Goal: Task Accomplishment & Management: Manage account settings

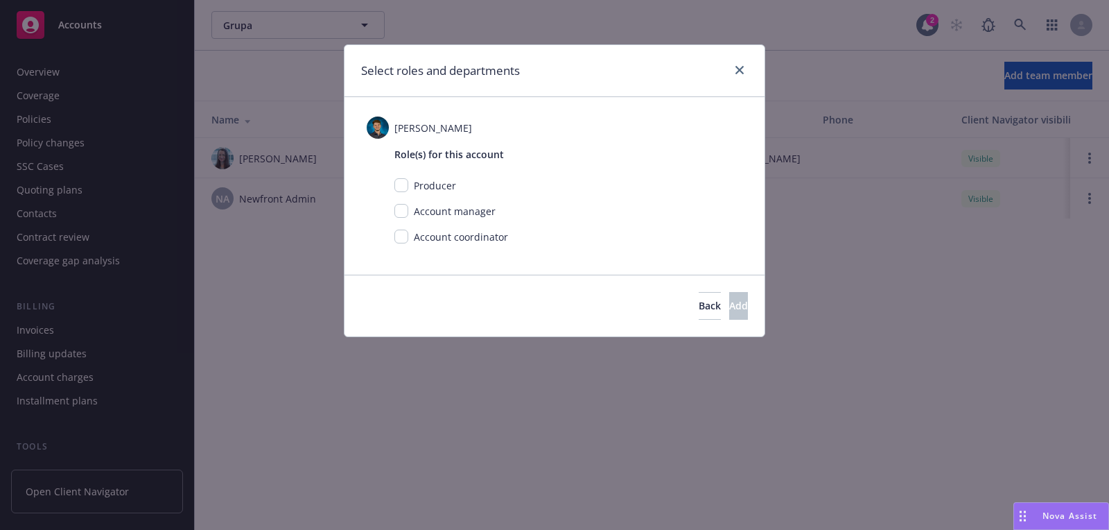
scroll to position [396, 0]
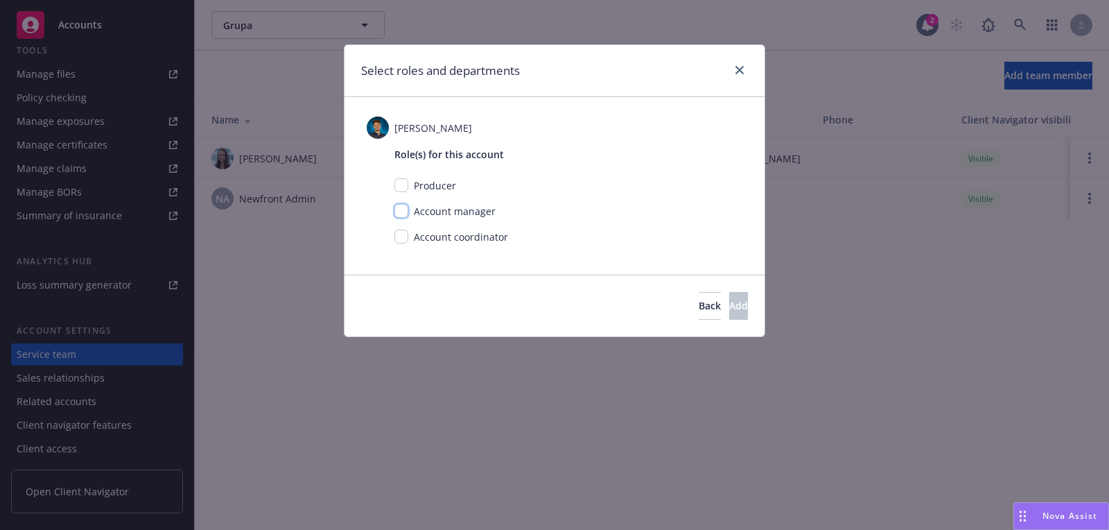
click at [405, 204] on input "checkbox" at bounding box center [402, 211] width 14 height 14
checkbox input "true"
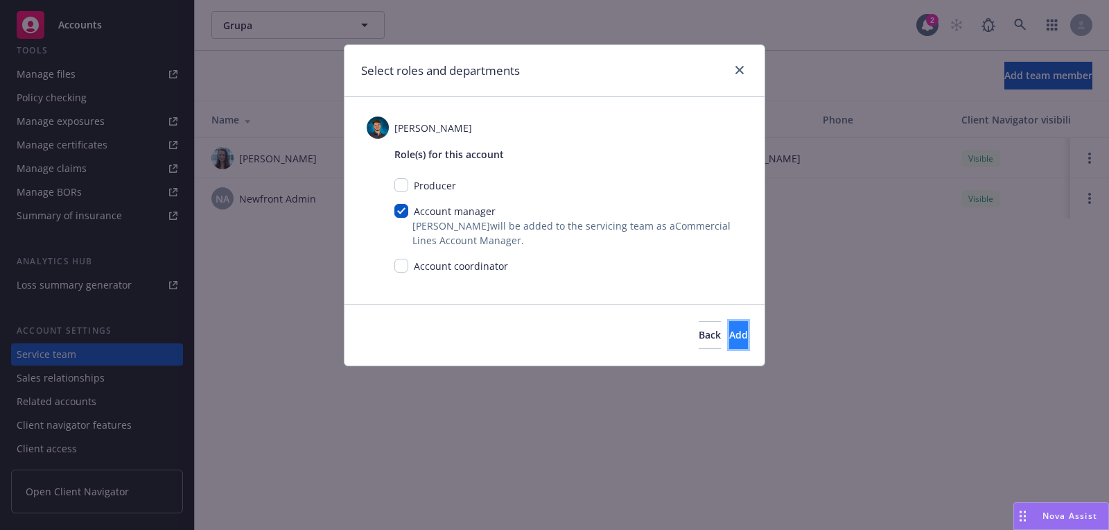
click at [729, 336] on button "Add" at bounding box center [738, 335] width 19 height 28
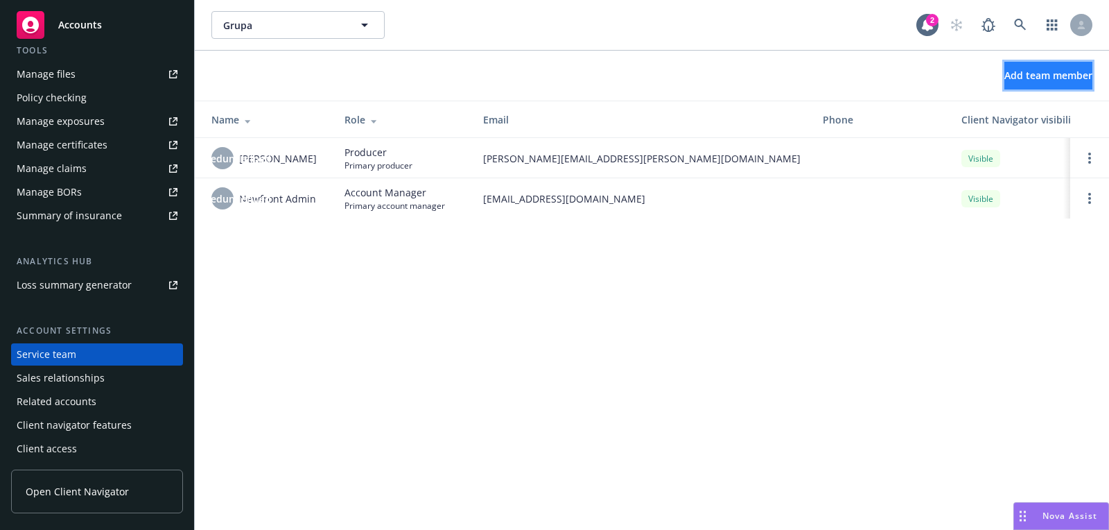
click at [1012, 81] on span "Add team member" at bounding box center [1049, 75] width 88 height 13
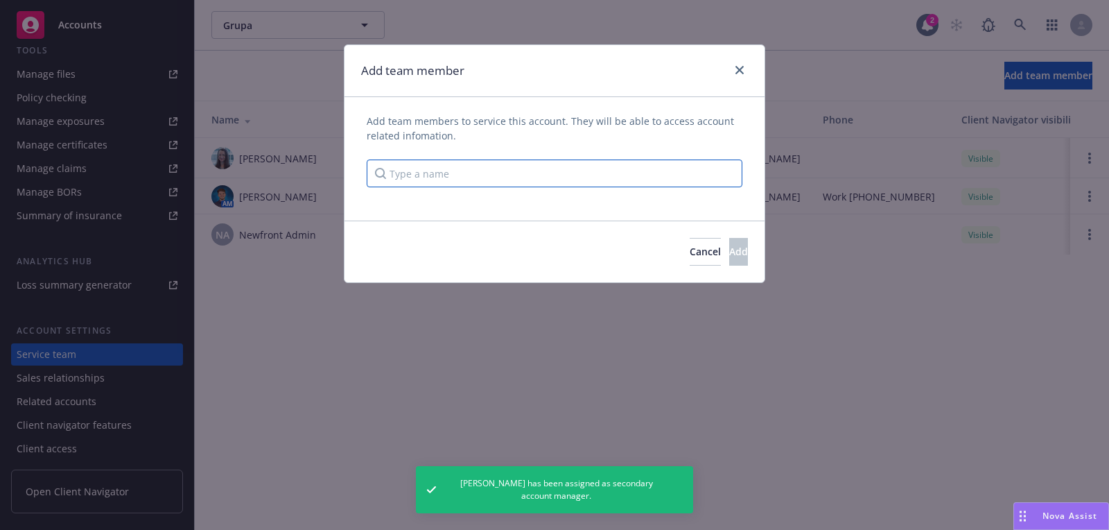
click at [480, 169] on input "Type a name" at bounding box center [555, 173] width 376 height 28
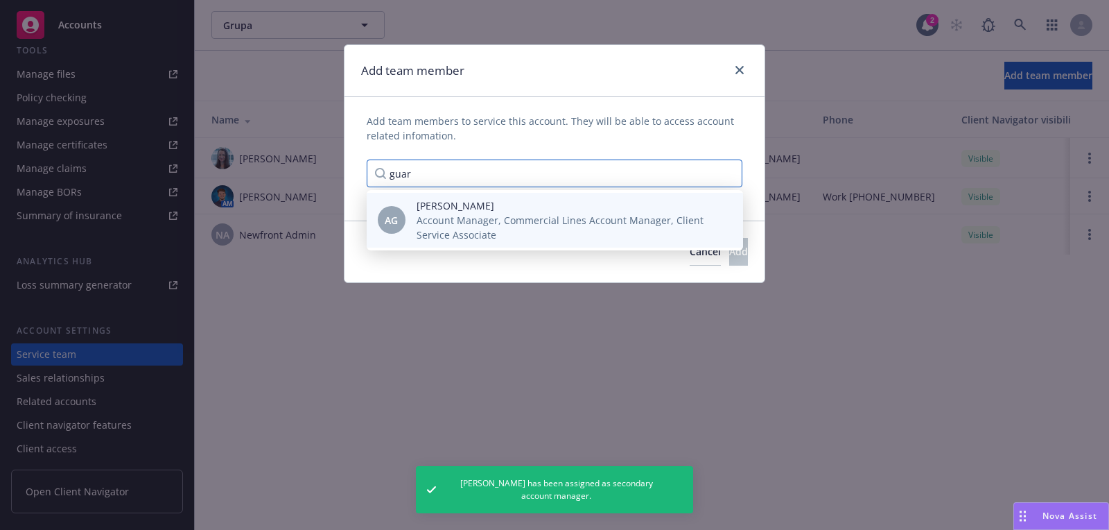
type input "guar"
click at [456, 209] on span "[PERSON_NAME]" at bounding box center [569, 205] width 304 height 15
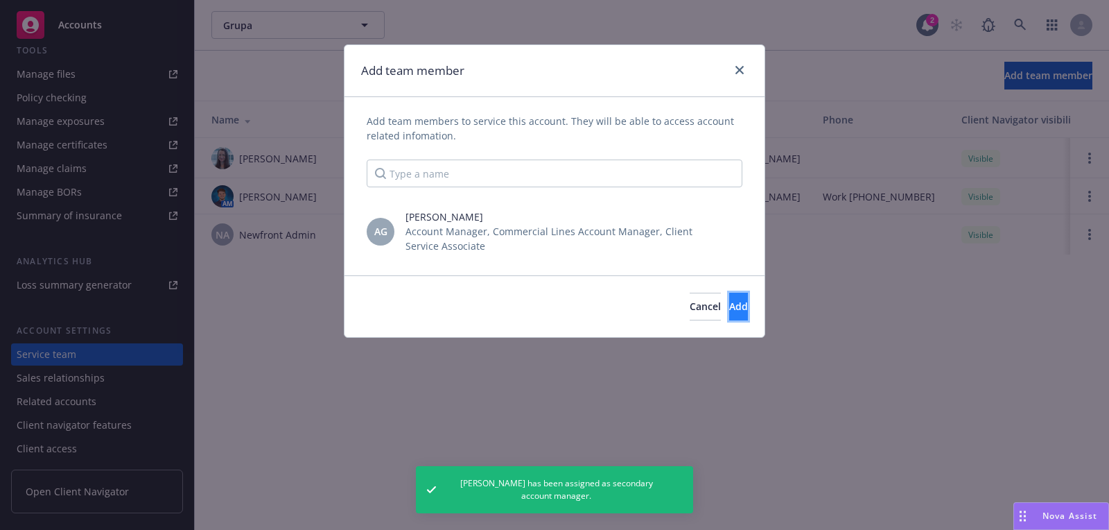
click at [729, 309] on span "Add" at bounding box center [738, 306] width 19 height 13
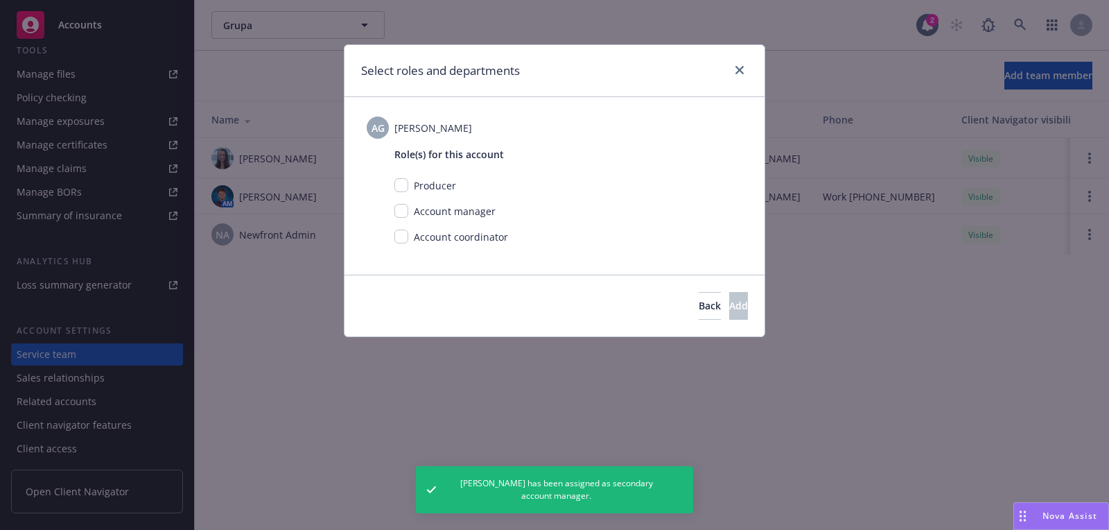
click at [410, 241] on div "Account coordinator" at bounding box center [459, 237] width 103 height 15
click at [404, 239] on input "checkbox" at bounding box center [402, 237] width 14 height 14
checkbox input "true"
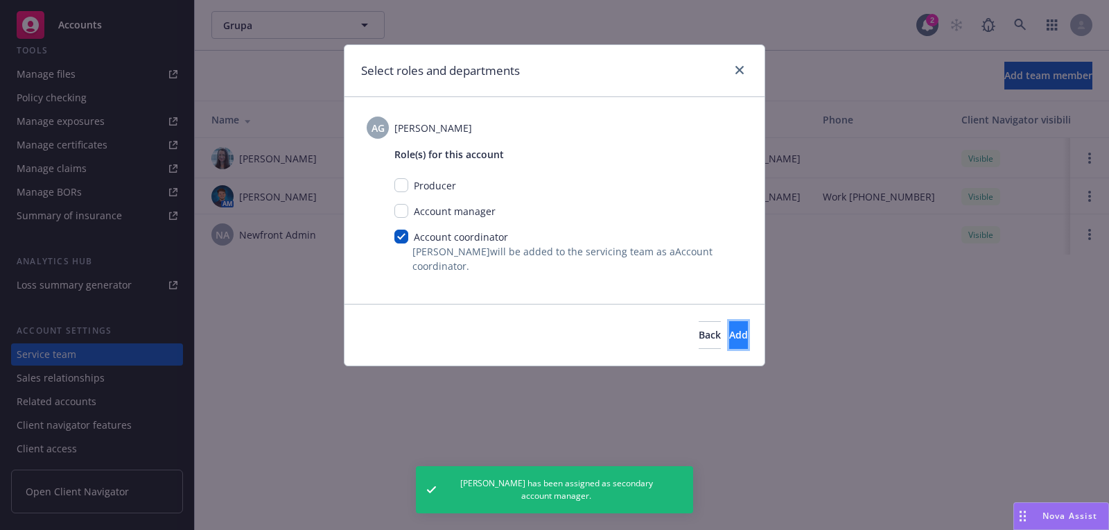
click at [729, 338] on span "Add" at bounding box center [738, 334] width 19 height 13
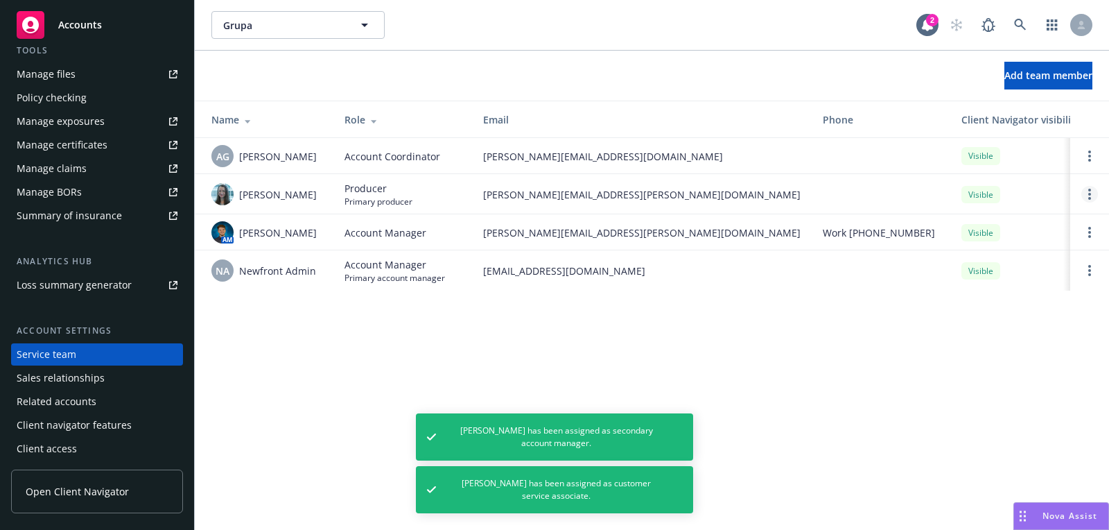
click at [1093, 189] on link "Open options" at bounding box center [1090, 194] width 17 height 17
click at [1086, 230] on link "Open options" at bounding box center [1090, 232] width 17 height 17
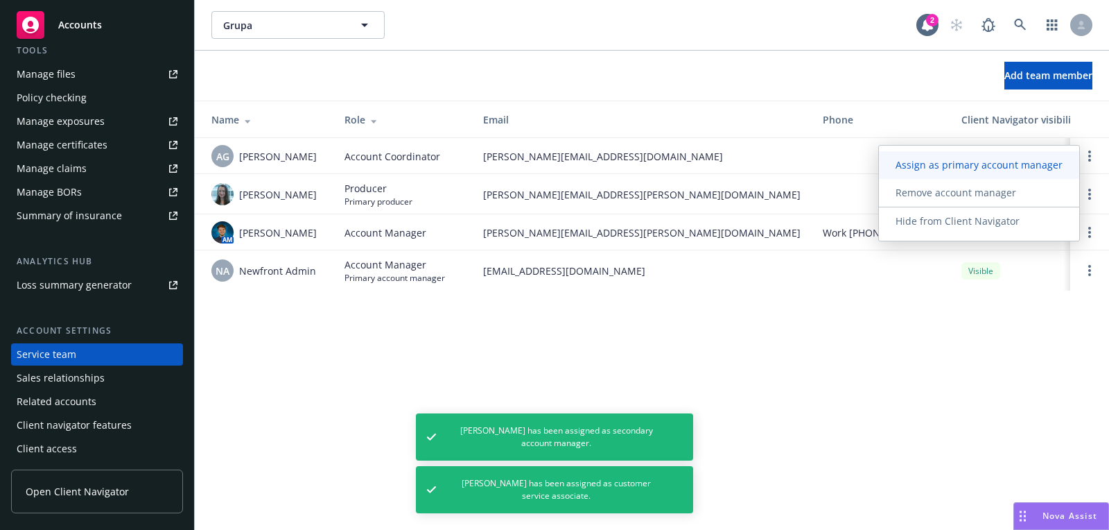
click at [1011, 165] on span "Assign as primary account manager" at bounding box center [979, 164] width 200 height 13
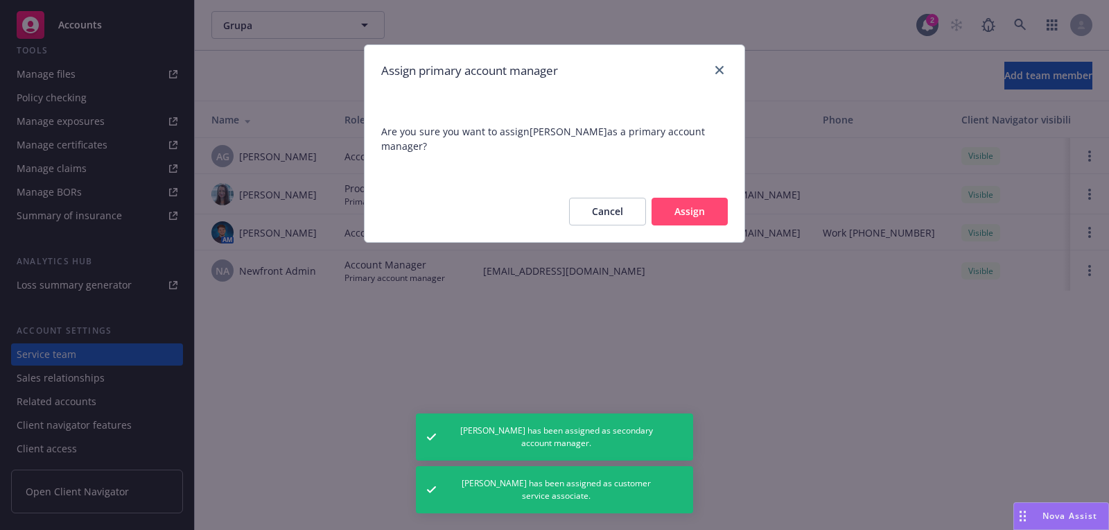
click at [721, 211] on button "Assign" at bounding box center [690, 212] width 76 height 28
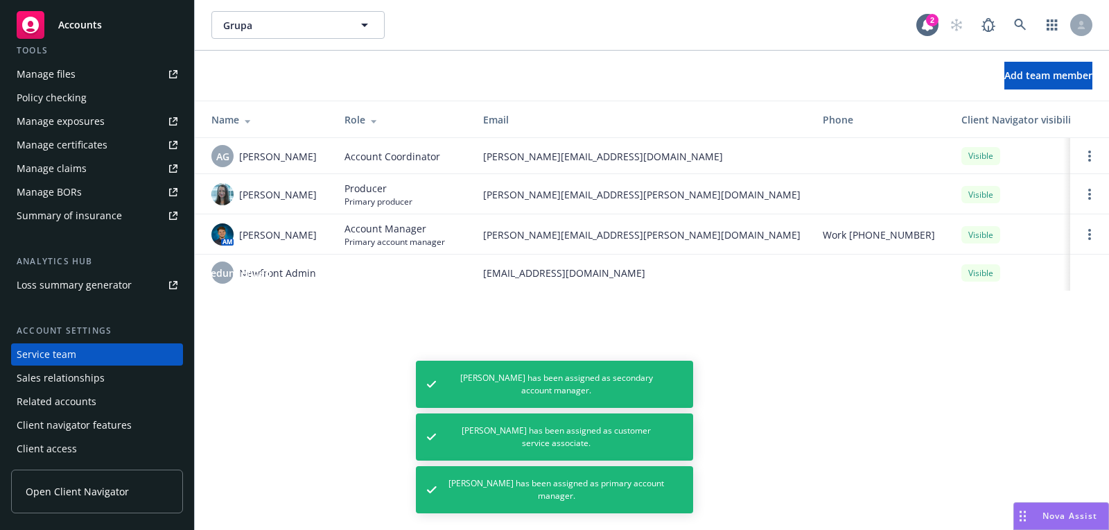
scroll to position [0, 0]
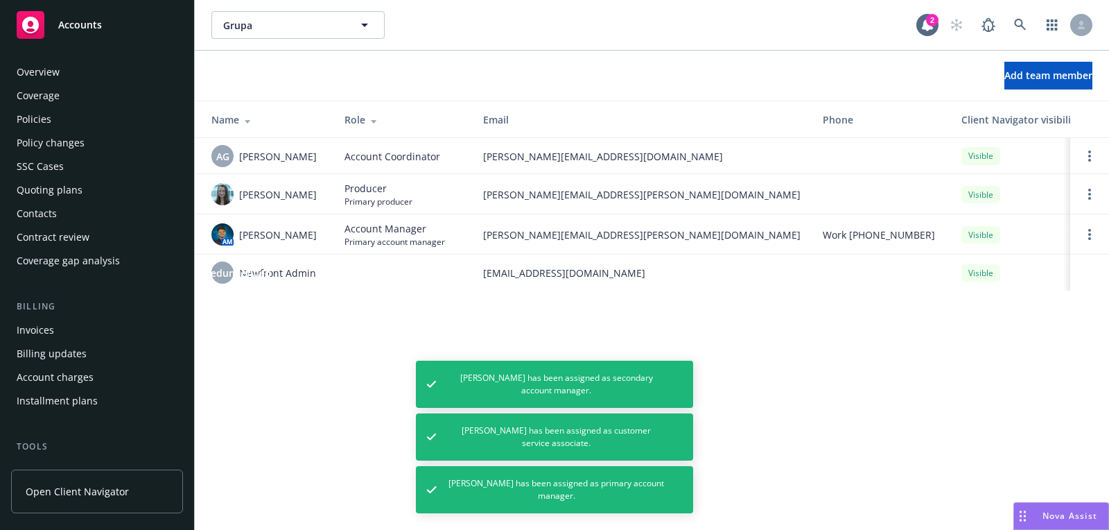
click at [96, 180] on div "Quoting plans" at bounding box center [97, 190] width 161 height 22
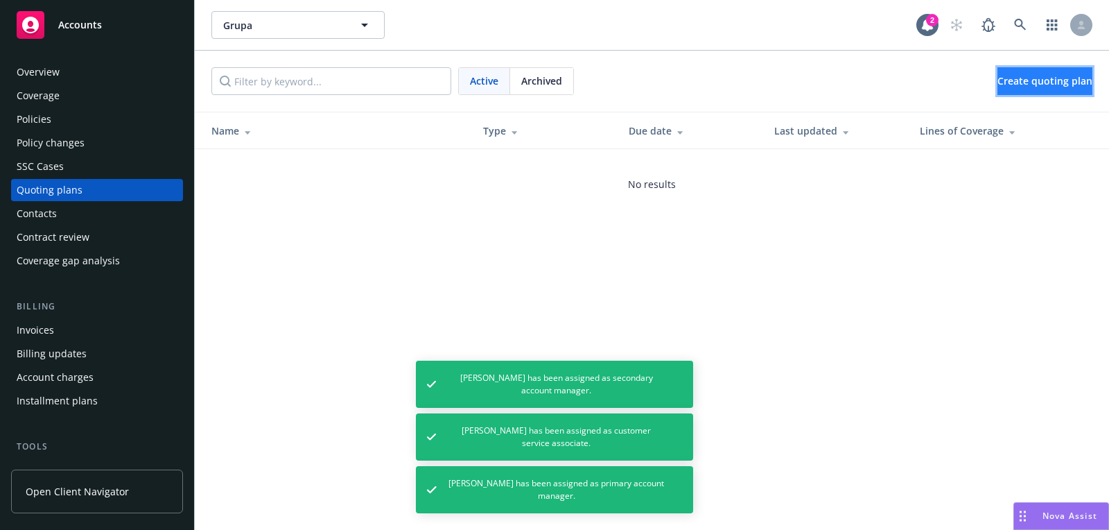
click at [998, 86] on span "Create quoting plan" at bounding box center [1045, 80] width 95 height 13
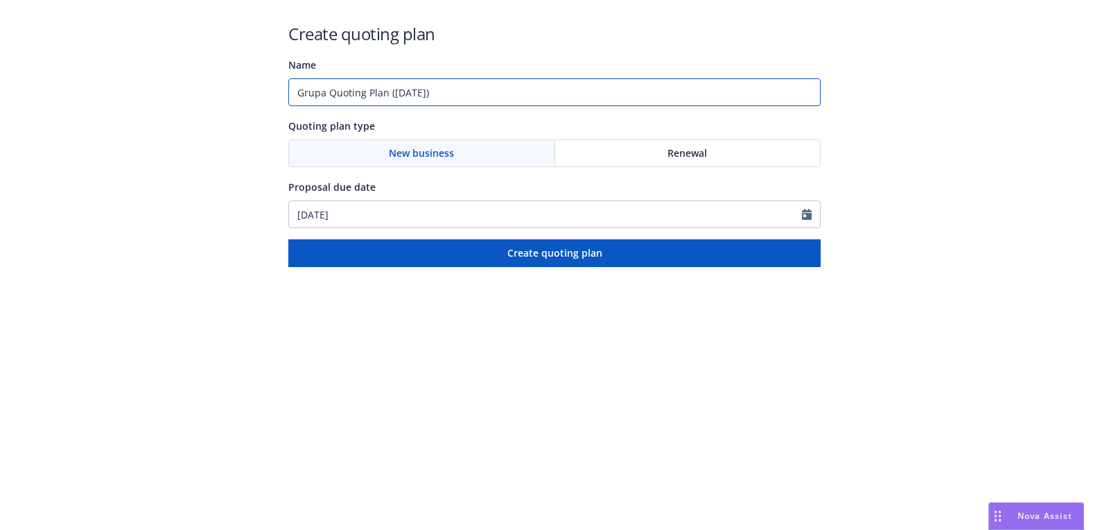
click at [428, 101] on input "Grupa Quoting Plan (2025-08-29)" at bounding box center [554, 92] width 533 height 28
click at [682, 92] on input "Grupa Quoting Plan (2025-08-29)" at bounding box center [554, 92] width 533 height 28
click at [521, 191] on div "Proposal due date" at bounding box center [554, 186] width 533 height 17
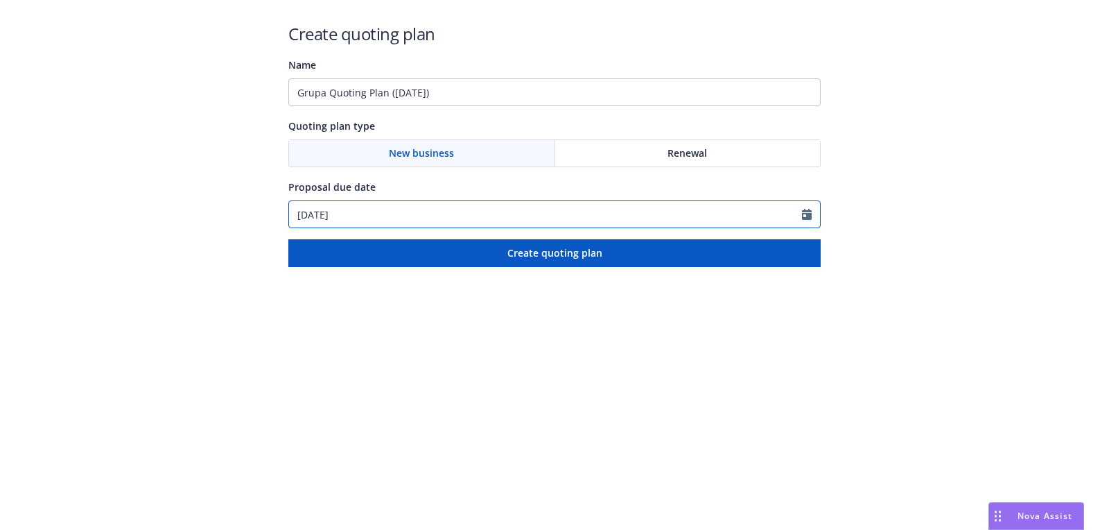
click at [506, 209] on input "08/29/2025" at bounding box center [545, 214] width 513 height 26
select select "8"
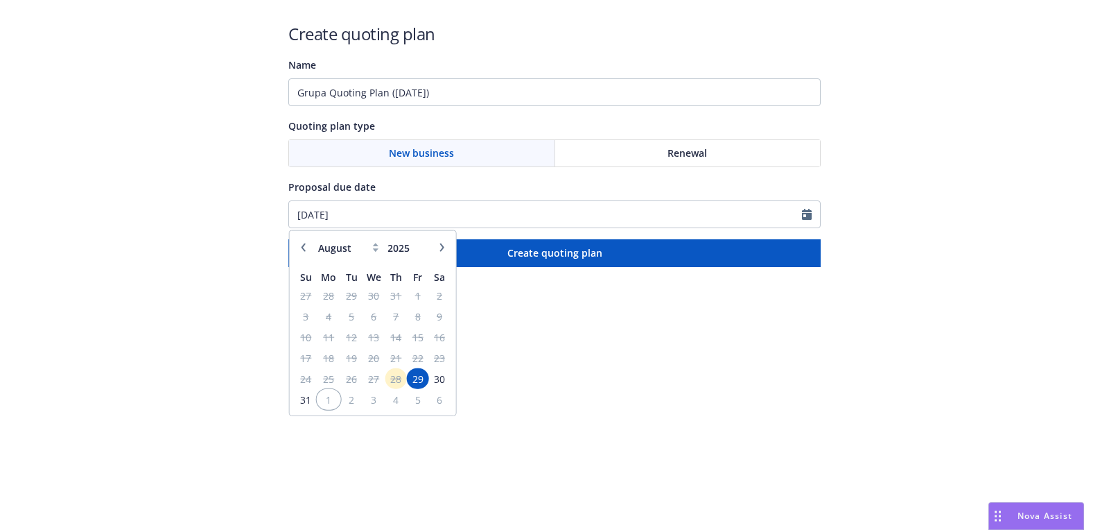
click at [329, 401] on span "1" at bounding box center [328, 398] width 21 height 17
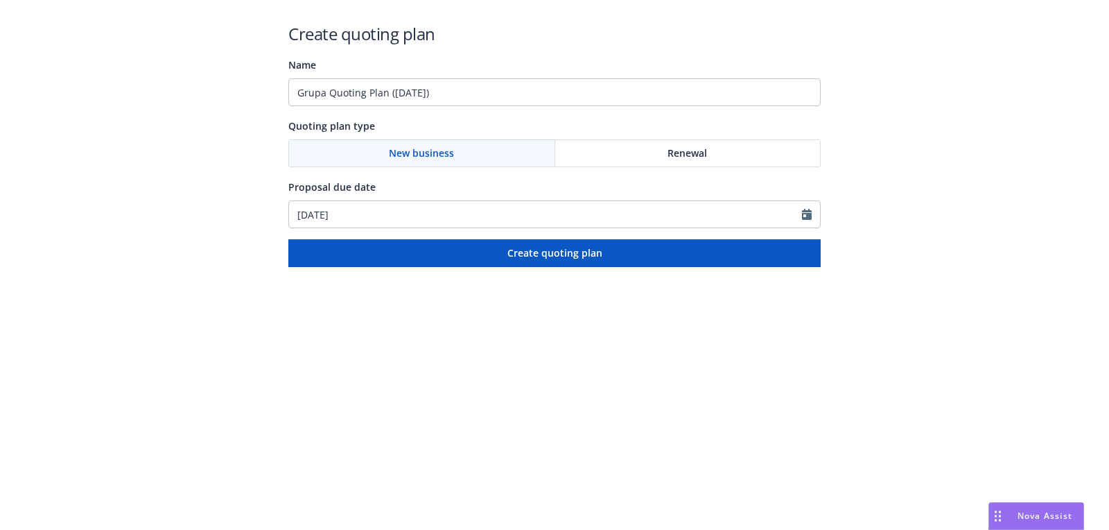
type input "09/01/2025"
click at [405, 214] on input "09/01/2025" at bounding box center [545, 214] width 513 height 26
select select "9"
click at [383, 104] on input "Grupa Quoting Plan (2025-08-29)" at bounding box center [554, 92] width 533 height 28
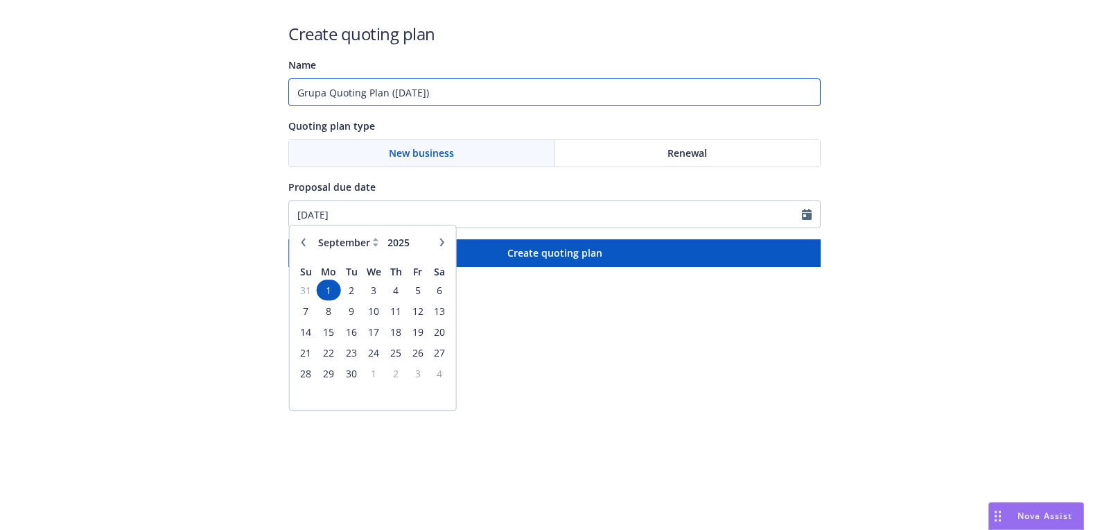
paste input "09/01/2025"
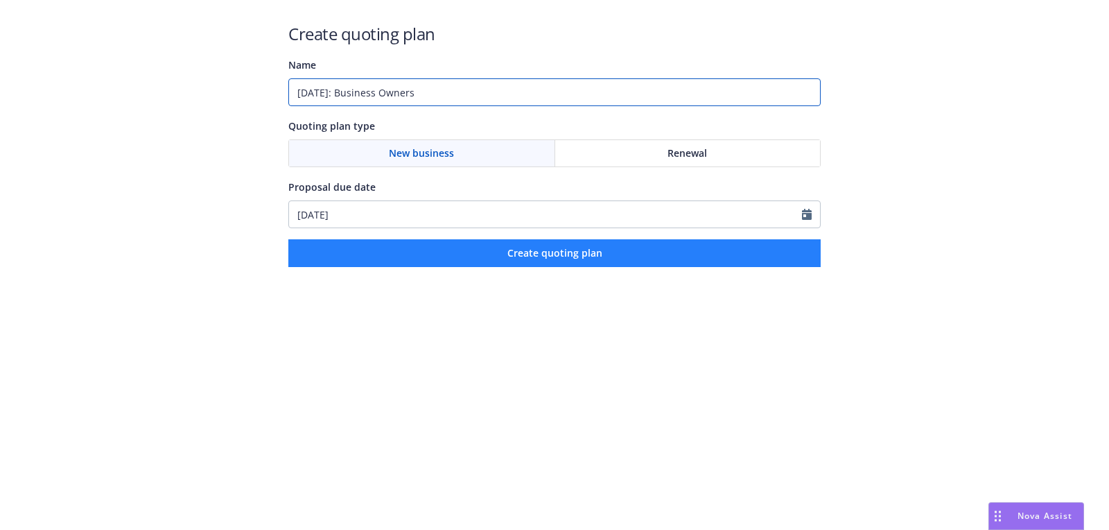
type input "09/01/2025: Business Owners"
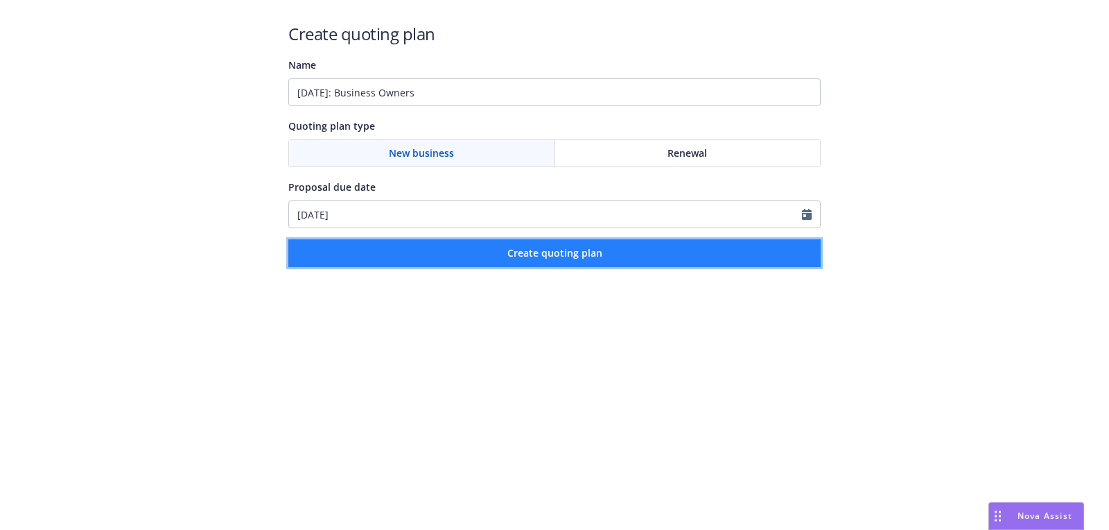
click at [438, 246] on button "Create quoting plan" at bounding box center [554, 253] width 533 height 28
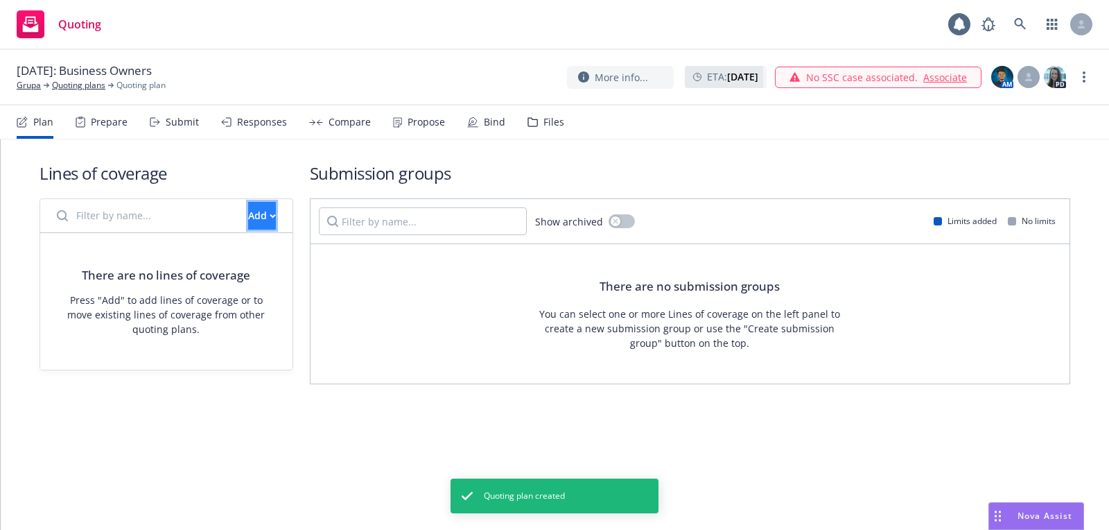
click at [271, 213] on button "Add" at bounding box center [262, 216] width 28 height 28
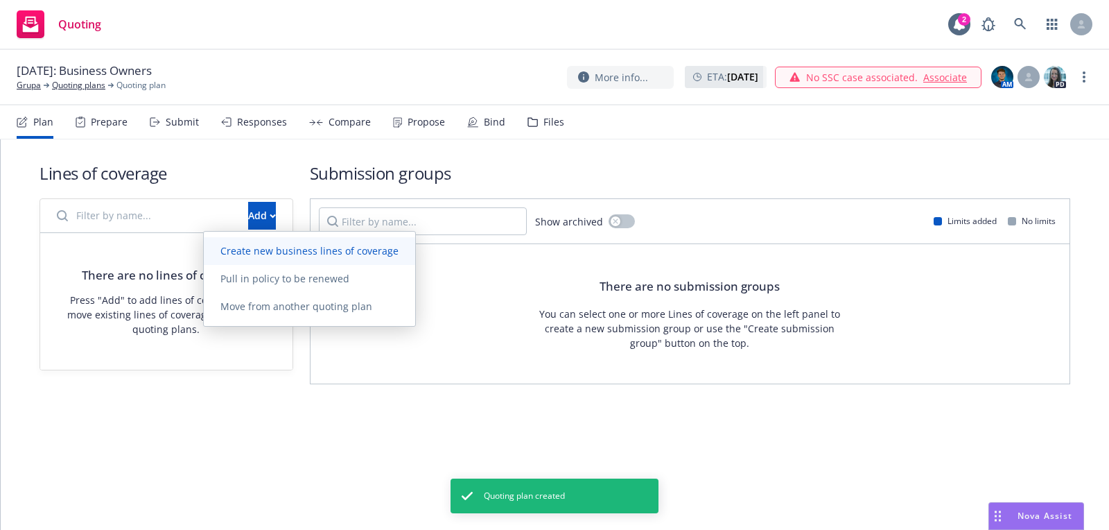
click at [288, 250] on span "Create new business lines of coverage" at bounding box center [309, 250] width 211 height 13
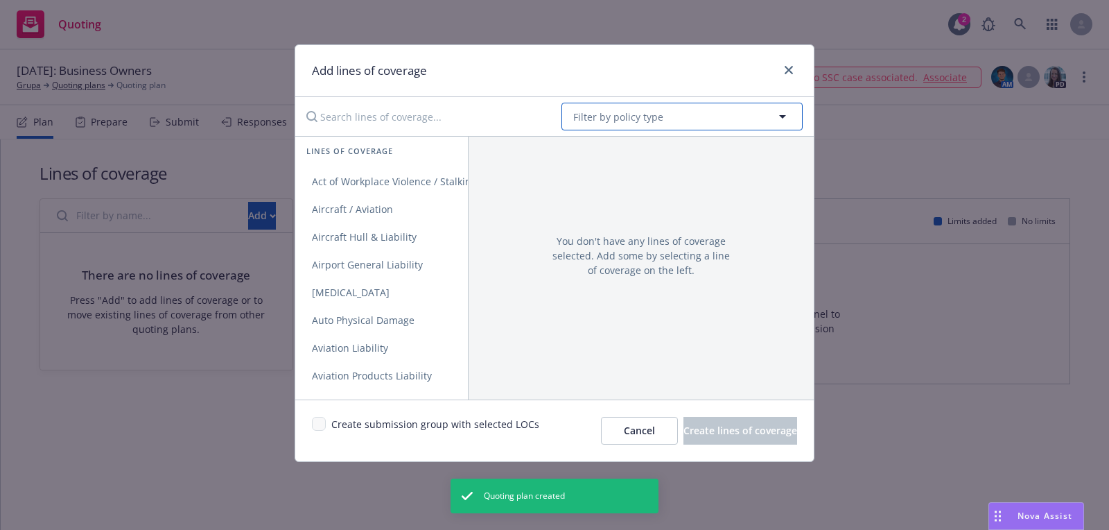
click at [650, 126] on button "Filter by policy type" at bounding box center [682, 117] width 241 height 28
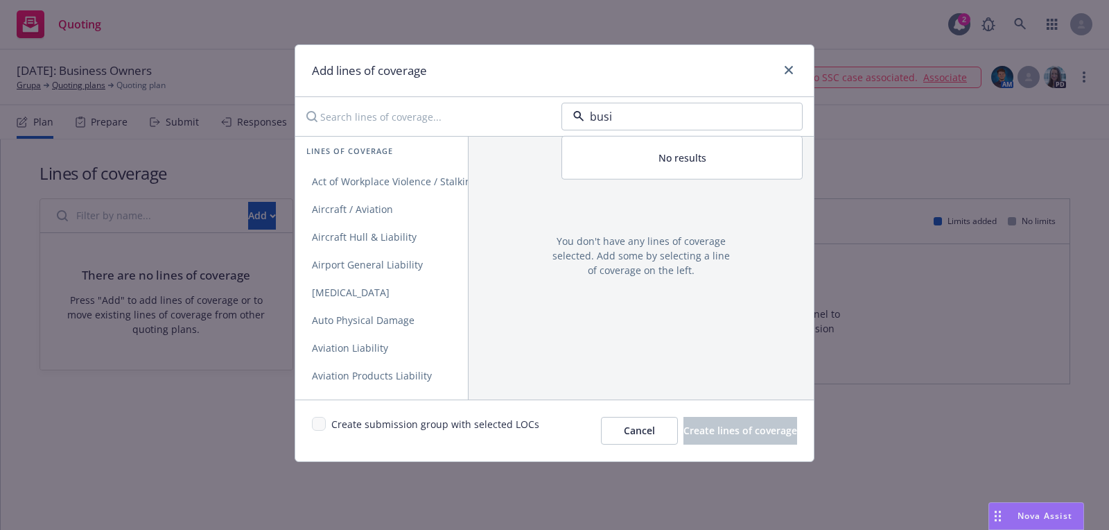
type input "busin"
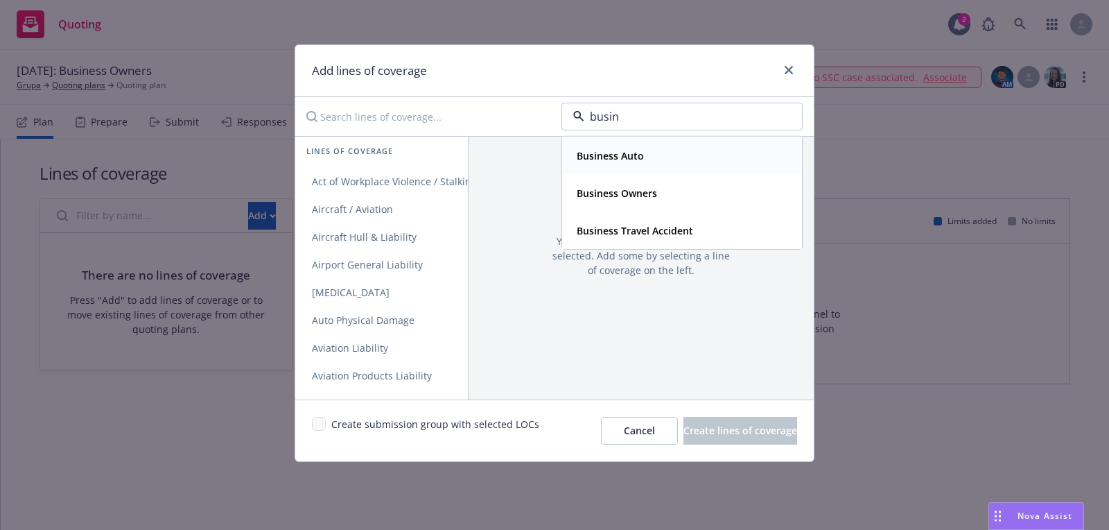
click at [653, 187] on strong "Business Owners" at bounding box center [617, 193] width 80 height 13
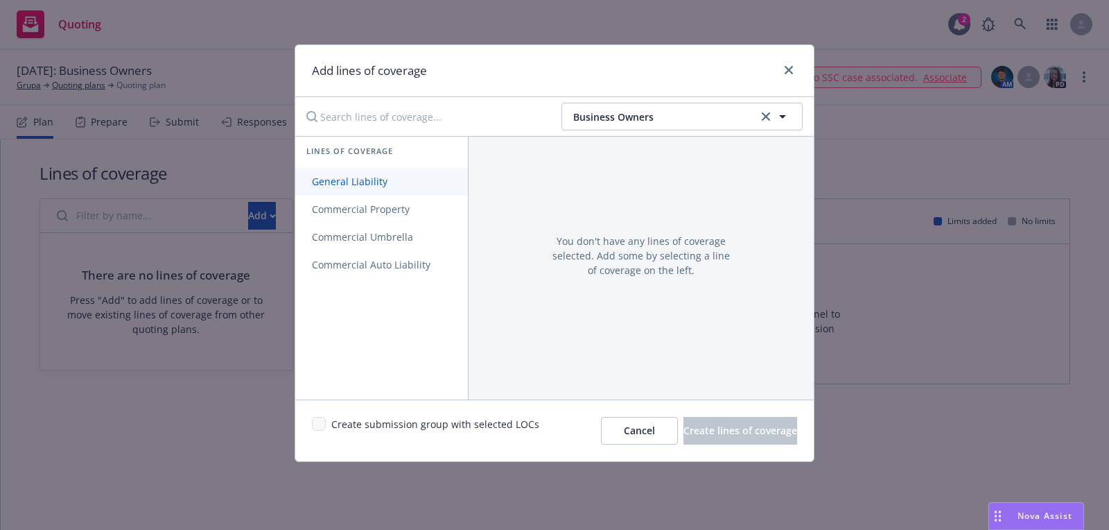
click at [419, 178] on link "General Liability" at bounding box center [381, 182] width 173 height 28
click at [416, 203] on span "Commercial Property" at bounding box center [360, 208] width 131 height 13
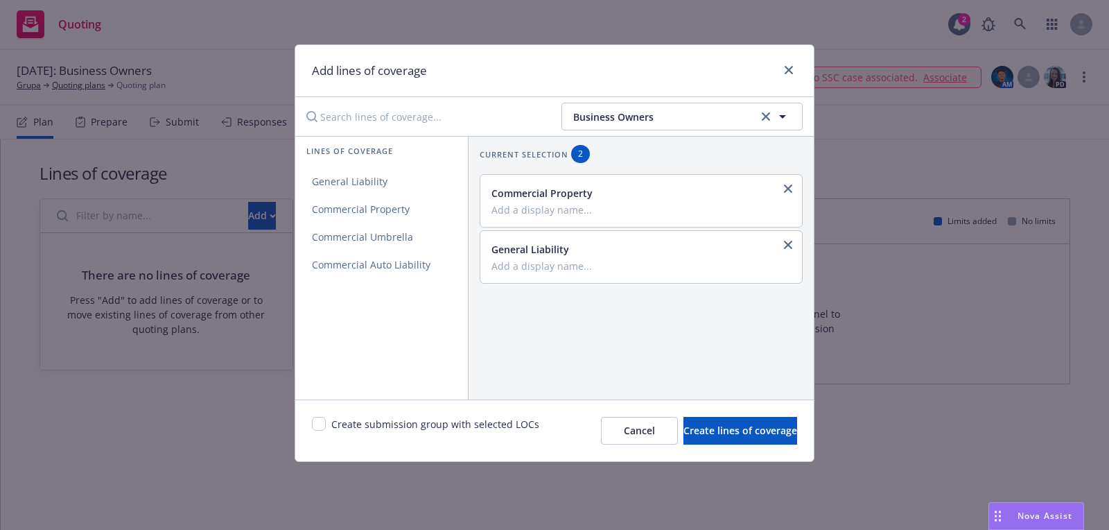
click at [318, 415] on div "Create submission group with selected LOCs Cancel Create lines of coverage" at bounding box center [554, 430] width 519 height 62
click at [321, 426] on input "checkbox" at bounding box center [319, 424] width 14 height 14
checkbox input "true"
click at [700, 424] on span "Create lines of coverage" at bounding box center [741, 430] width 114 height 13
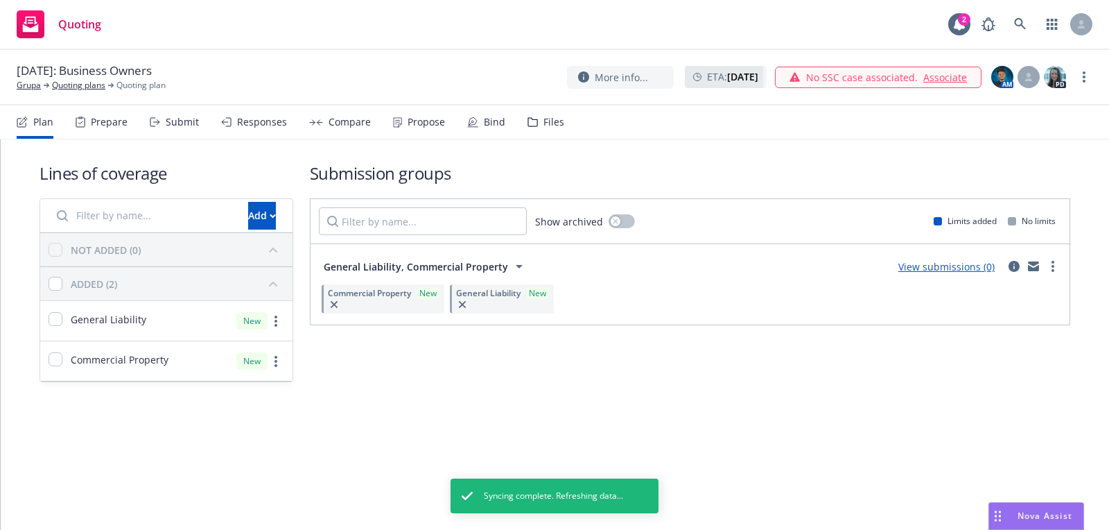
click at [47, 89] on div "Grupa" at bounding box center [33, 85] width 33 height 12
click at [33, 86] on link "Grupa" at bounding box center [29, 85] width 24 height 12
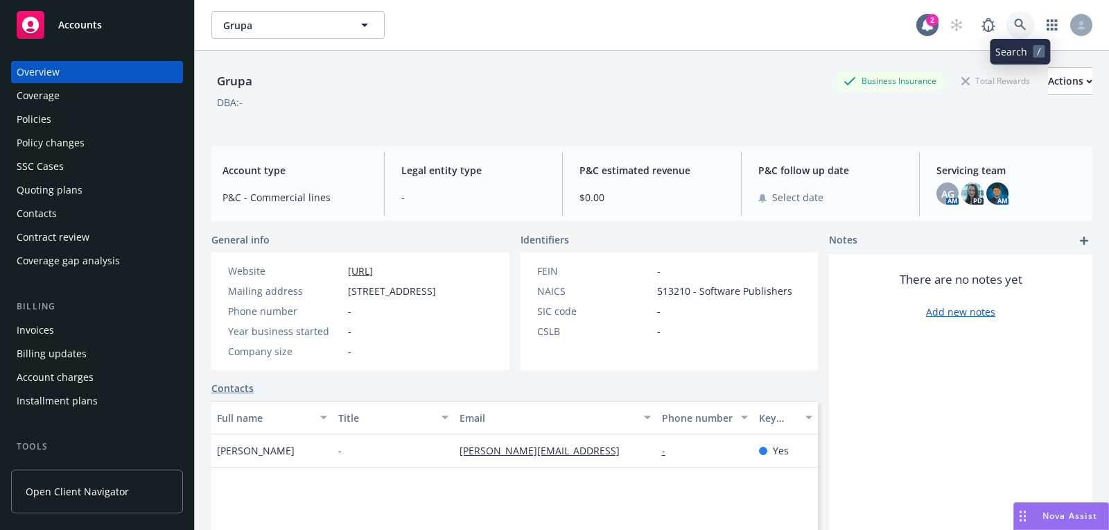
click at [1034, 28] on link at bounding box center [1021, 25] width 28 height 28
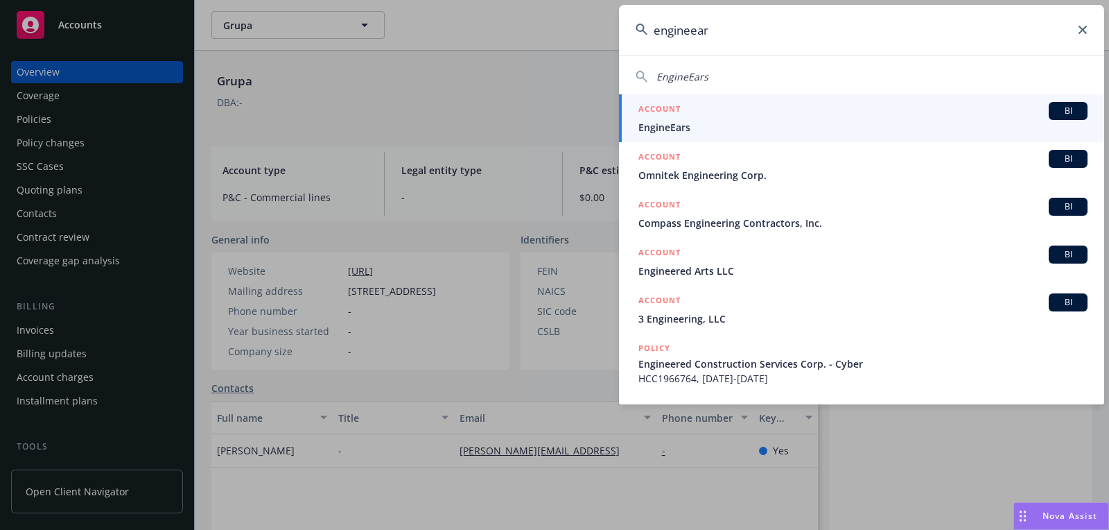
type input "engineear"
click at [784, 128] on span "EngineEars" at bounding box center [863, 127] width 449 height 15
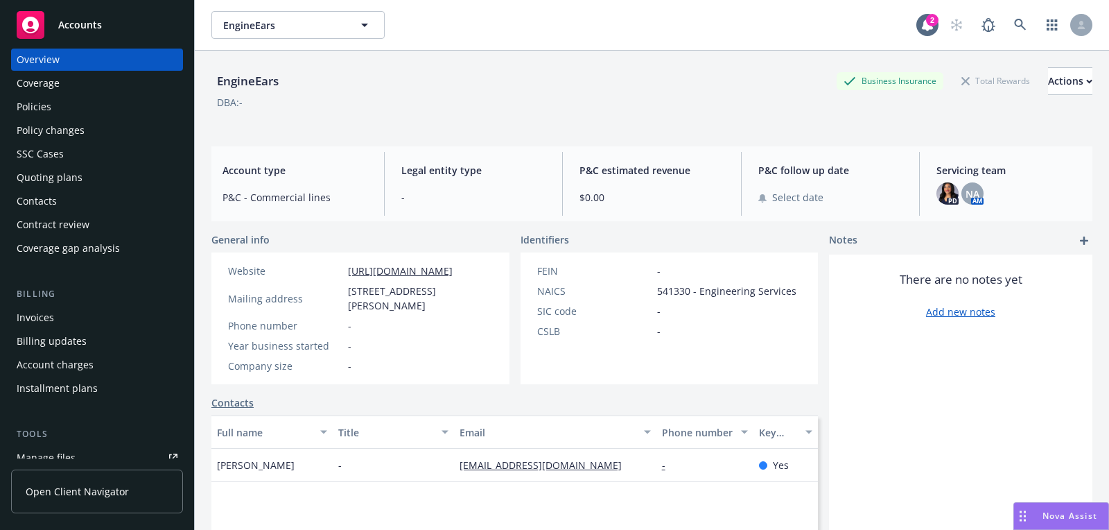
scroll to position [234, 0]
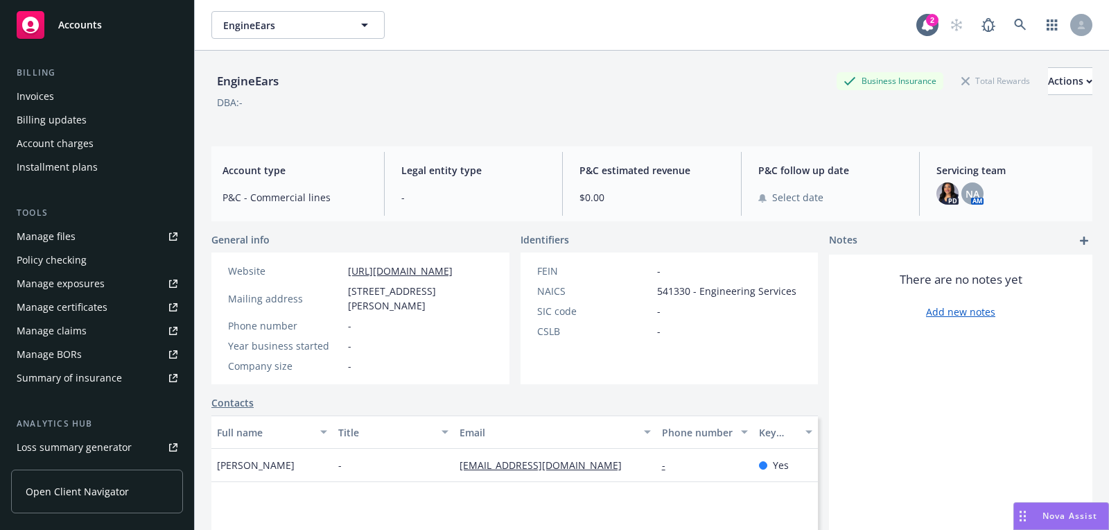
click at [84, 347] on link "Manage BORs" at bounding box center [97, 354] width 172 height 22
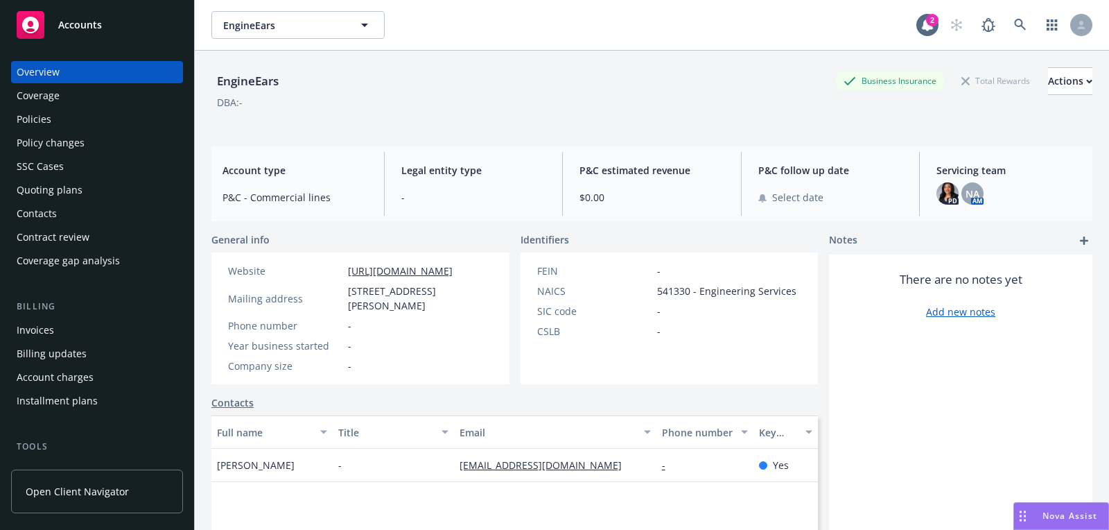
click at [69, 182] on div "Quoting plans" at bounding box center [50, 190] width 66 height 22
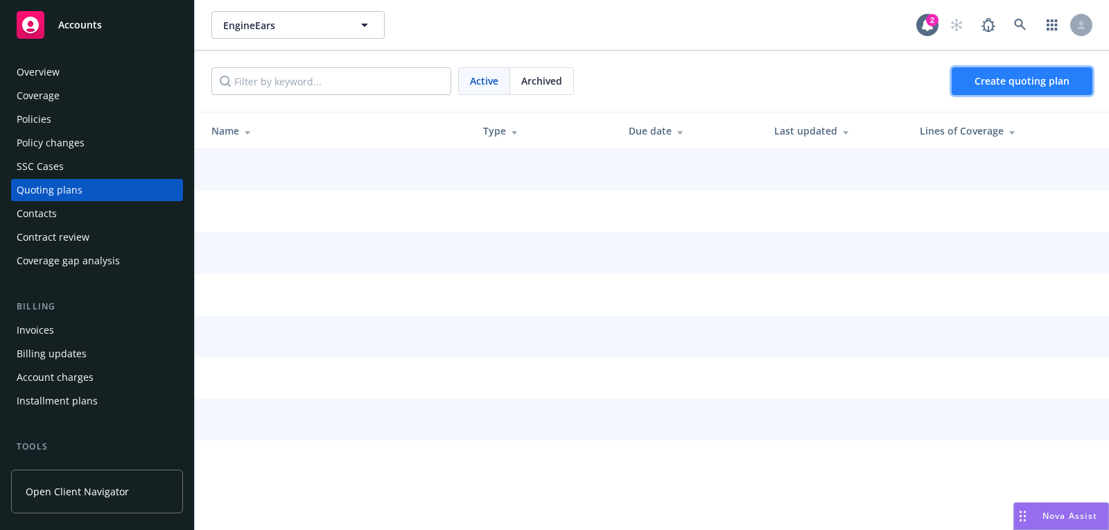
click at [1051, 76] on span "Create quoting plan" at bounding box center [1022, 80] width 95 height 13
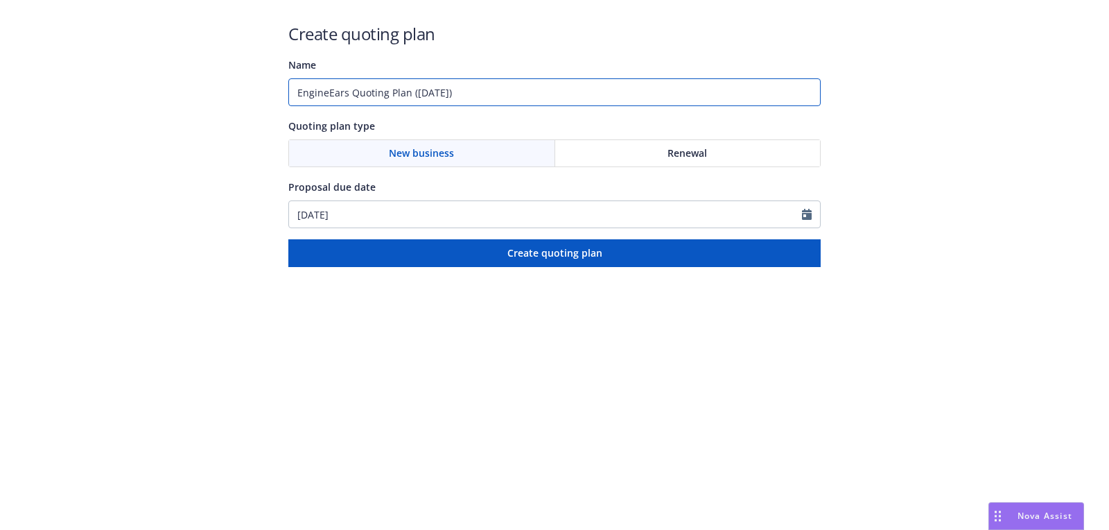
click at [427, 94] on input "EngineEars Quoting Plan (2025-08-29)" at bounding box center [554, 92] width 533 height 28
paste input "Commercial Package"
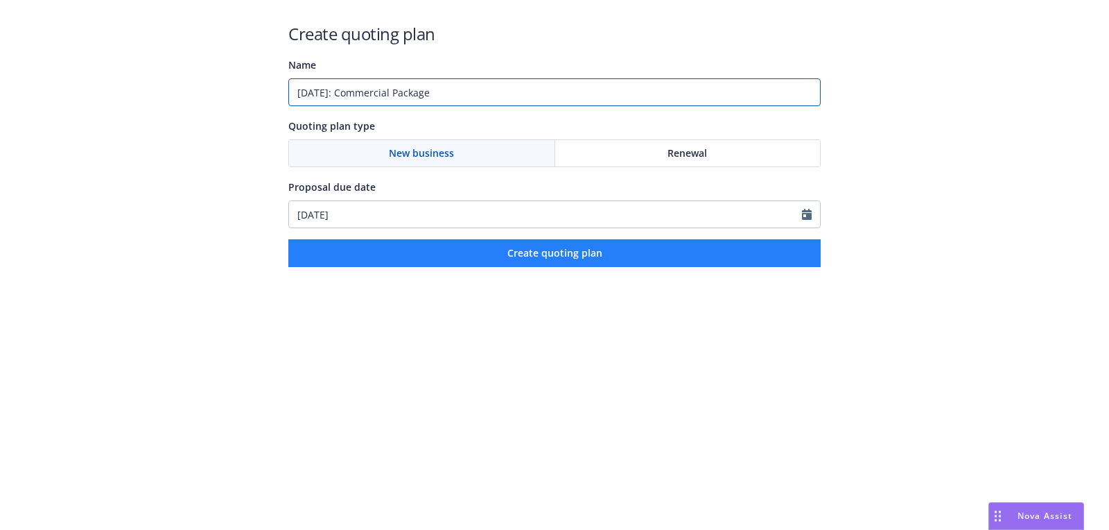
type input "08/27/2025: Commercial Package"
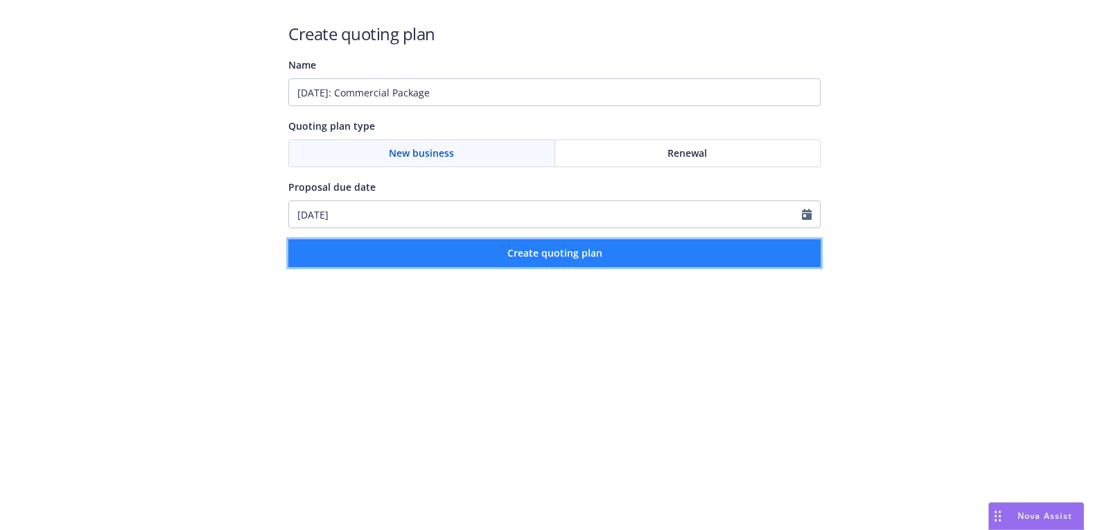
click at [481, 261] on button "Create quoting plan" at bounding box center [554, 253] width 533 height 28
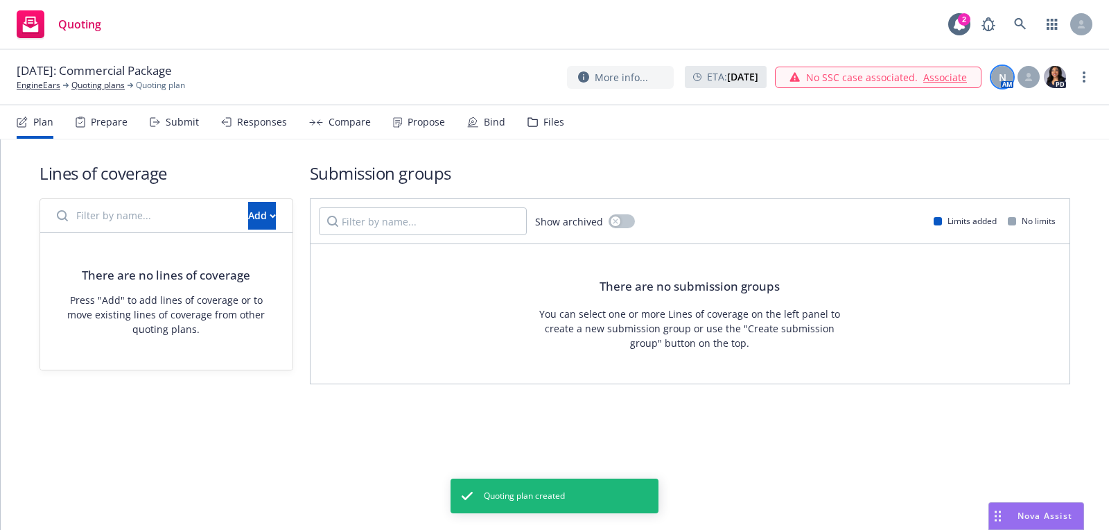
click at [1003, 70] on span "N" at bounding box center [1003, 77] width 8 height 15
click at [262, 216] on button "Add" at bounding box center [262, 216] width 28 height 28
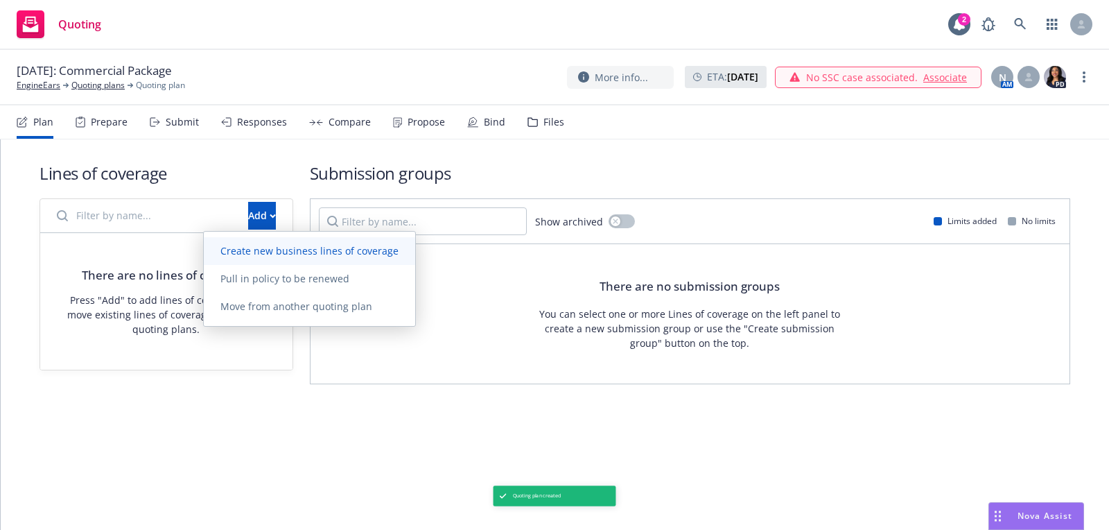
click at [380, 250] on span "Create new business lines of coverage" at bounding box center [309, 250] width 211 height 13
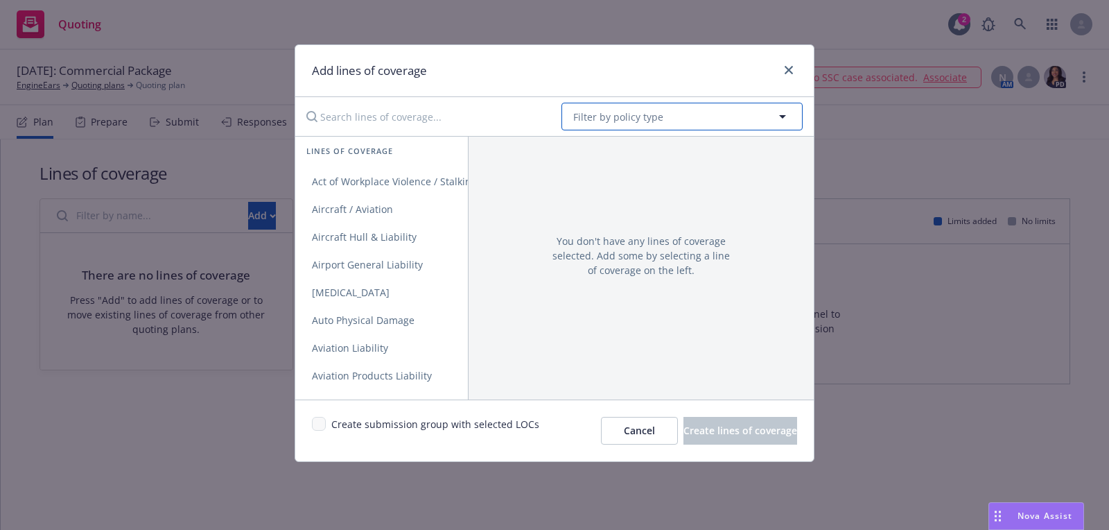
click at [598, 121] on span "Filter by policy type" at bounding box center [618, 117] width 90 height 15
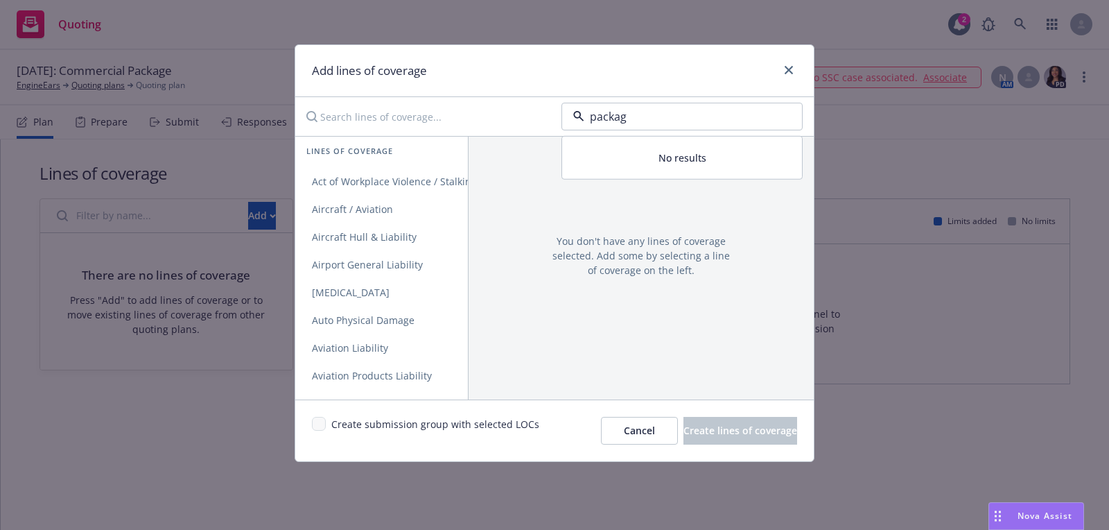
type input "package"
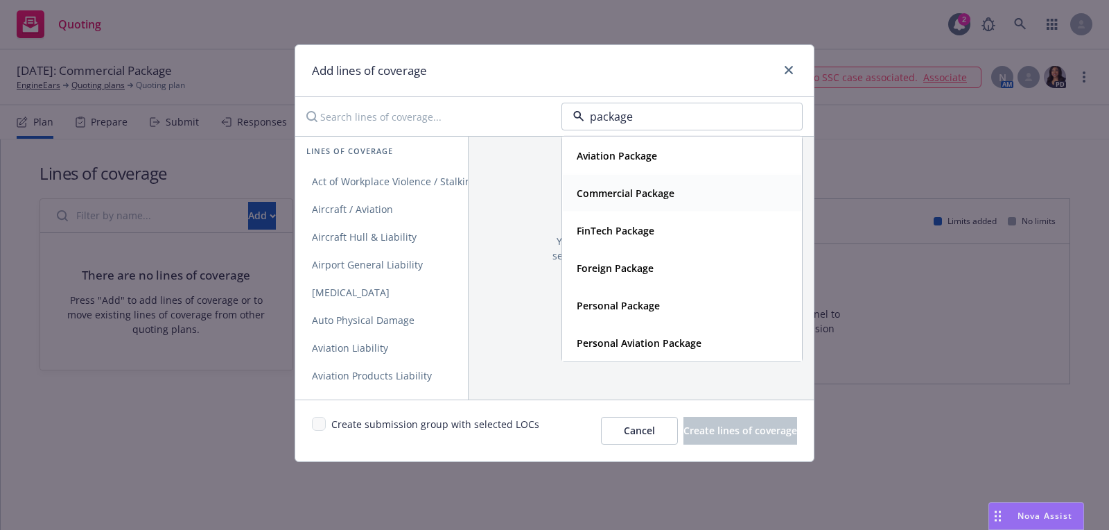
click at [630, 183] on div "Commercial Package" at bounding box center [624, 193] width 106 height 20
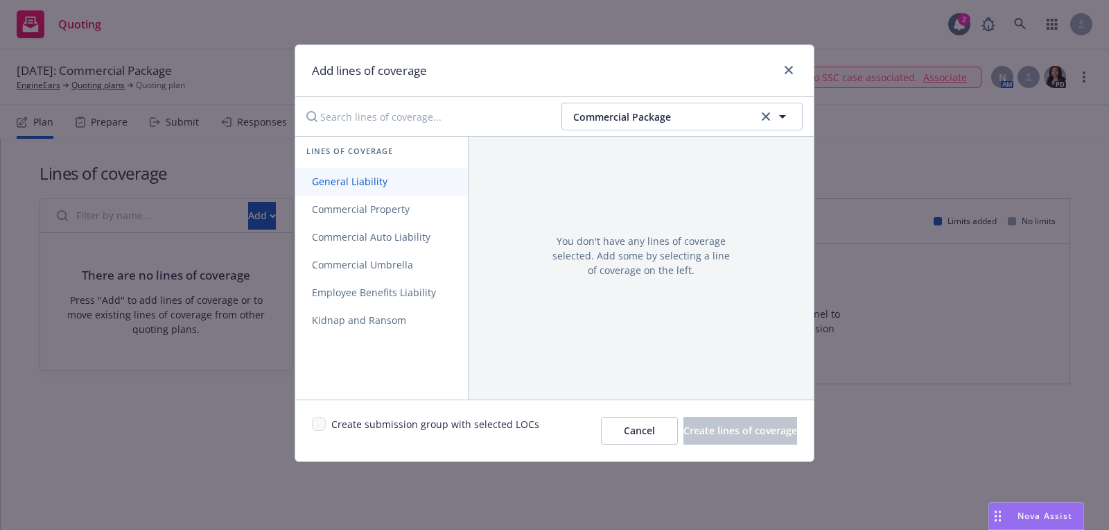
click at [334, 187] on span "General Liability" at bounding box center [349, 181] width 109 height 13
click at [334, 209] on span "Commercial Property" at bounding box center [360, 208] width 131 height 13
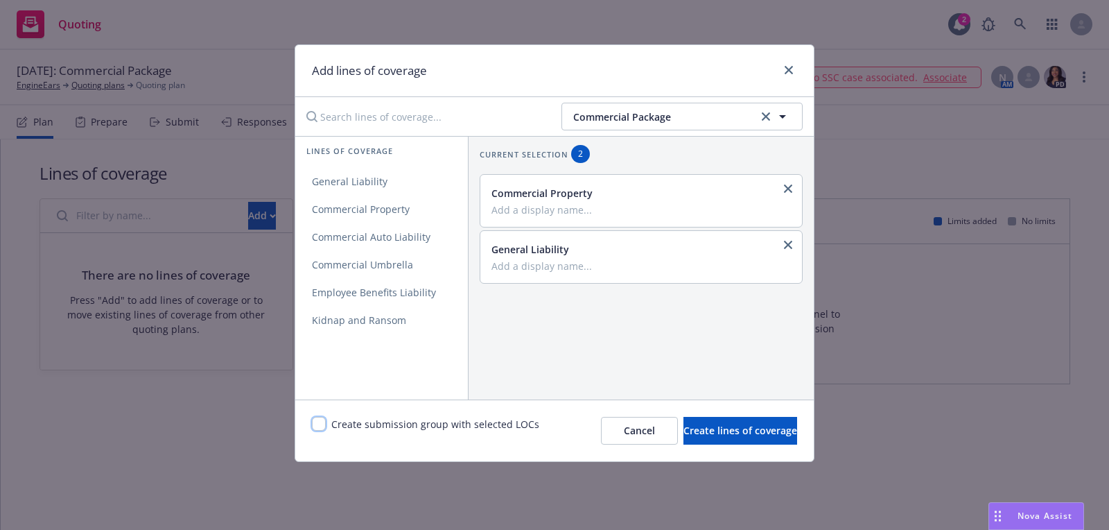
click at [314, 429] on input "checkbox" at bounding box center [319, 424] width 14 height 14
checkbox input "true"
click at [692, 442] on button "Create lines of coverage" at bounding box center [741, 431] width 114 height 28
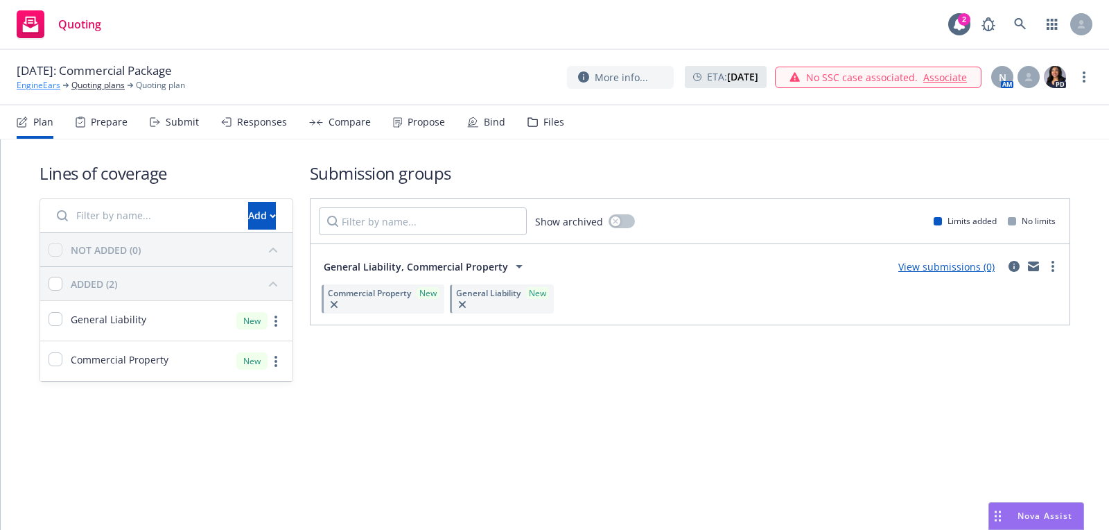
click at [36, 85] on link "EngineEars" at bounding box center [39, 85] width 44 height 12
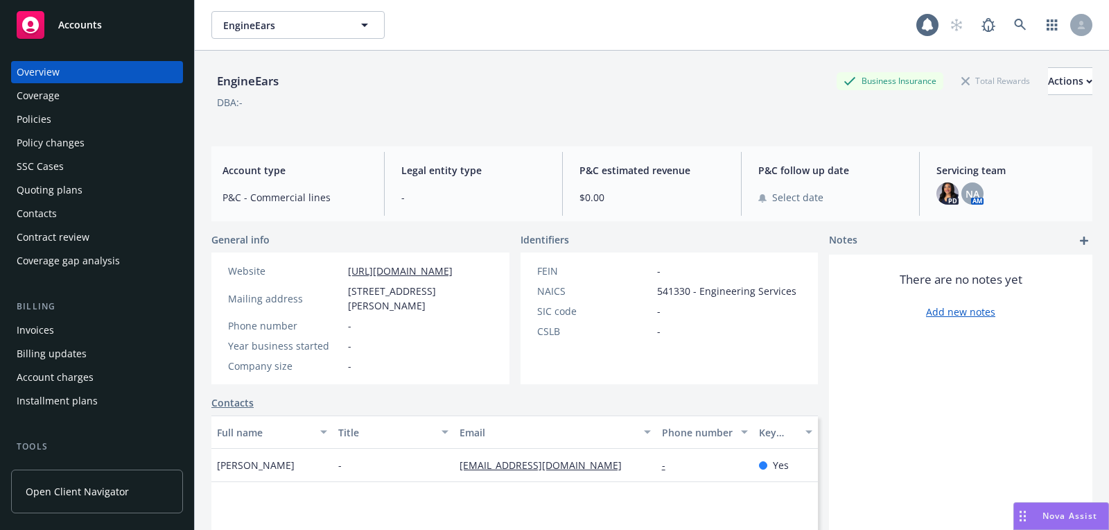
scroll to position [396, 0]
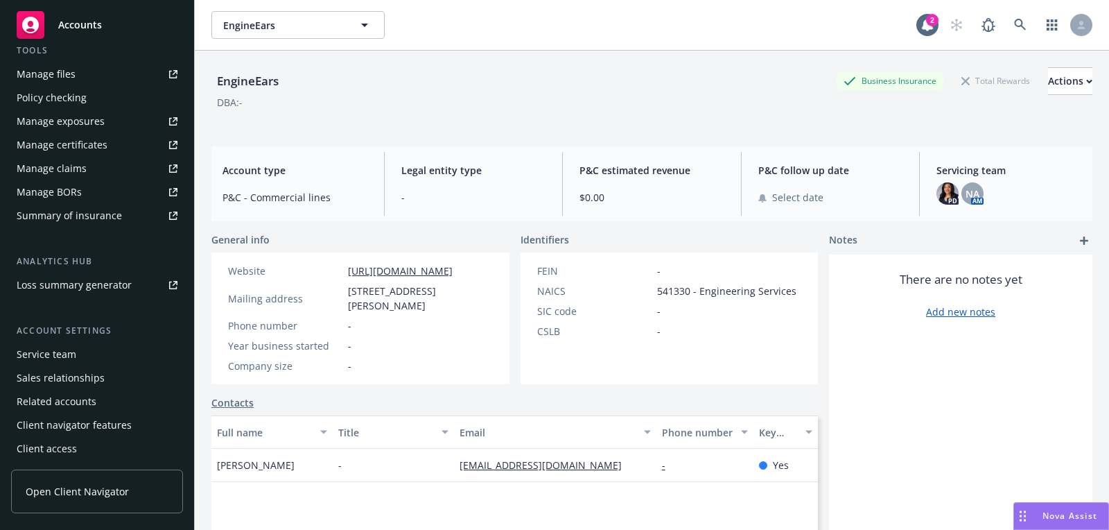
click at [74, 360] on div "Service team" at bounding box center [47, 354] width 60 height 22
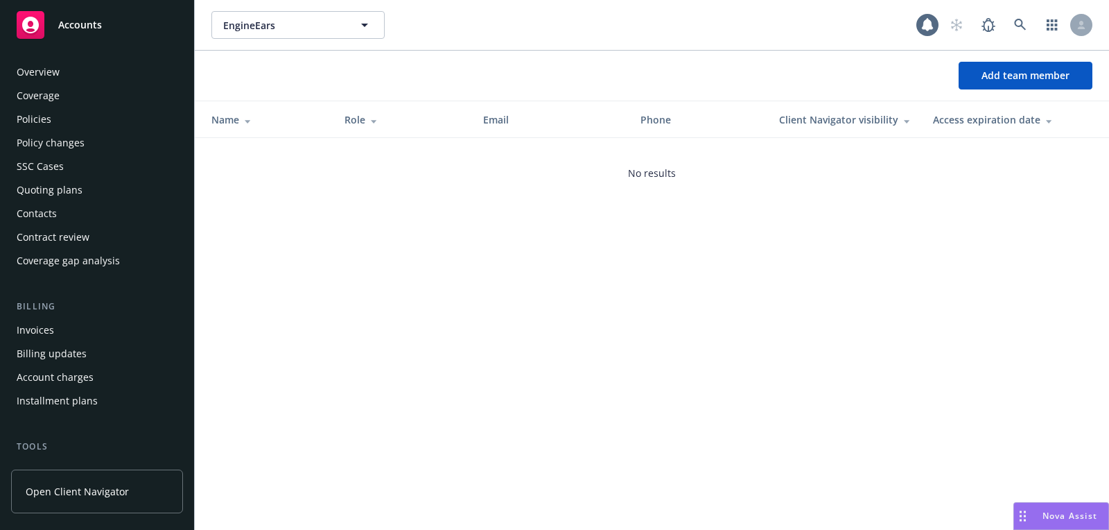
scroll to position [396, 0]
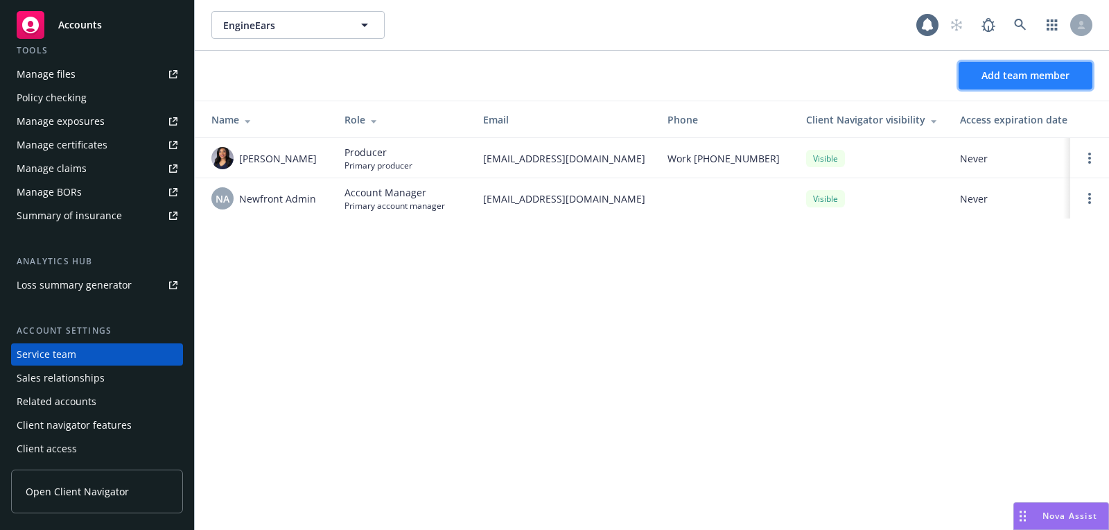
click at [996, 76] on span "Add team member" at bounding box center [1026, 75] width 88 height 13
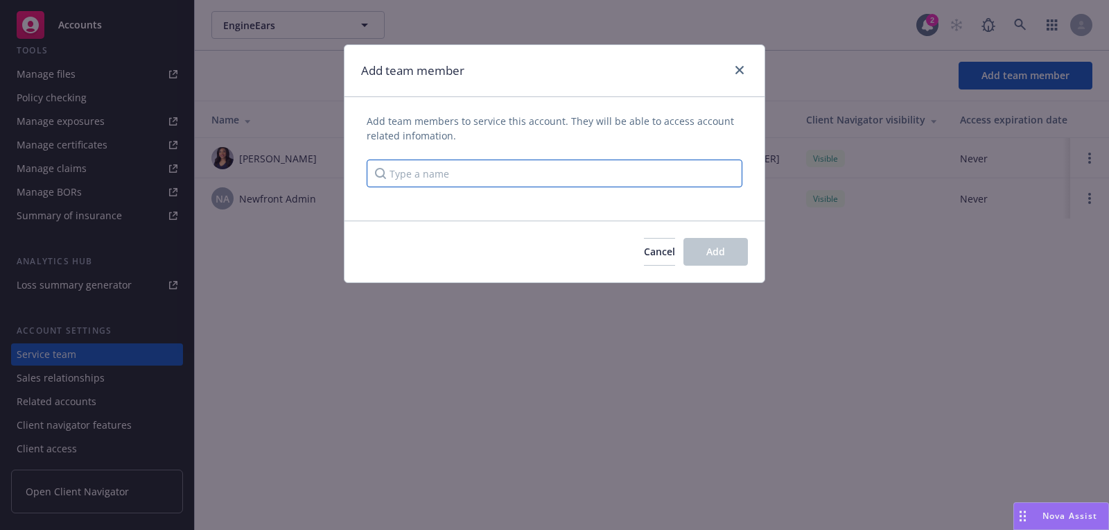
click at [625, 166] on input "Type a name" at bounding box center [555, 173] width 376 height 28
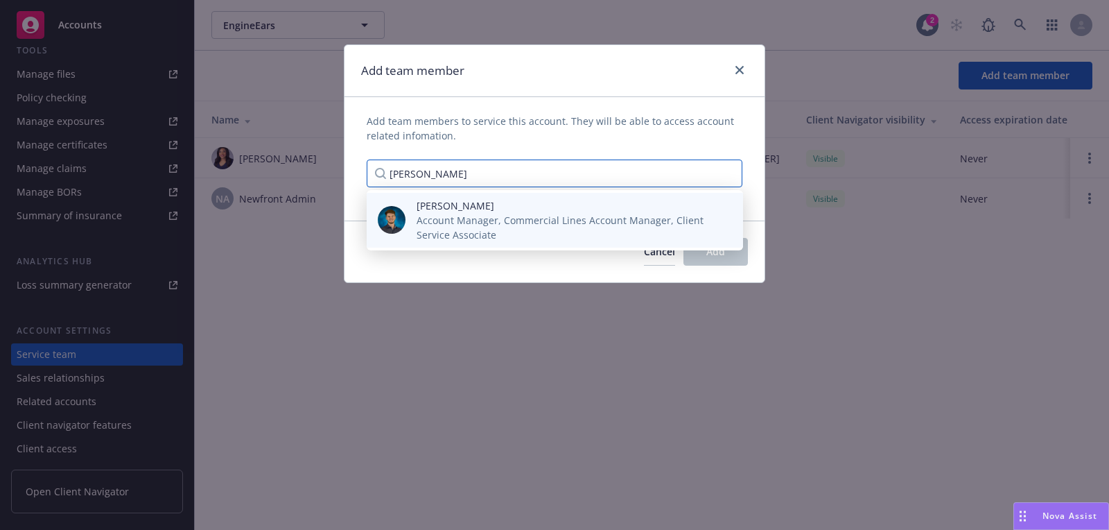
type input "[PERSON_NAME]"
click at [515, 205] on span "[PERSON_NAME]" at bounding box center [569, 205] width 304 height 15
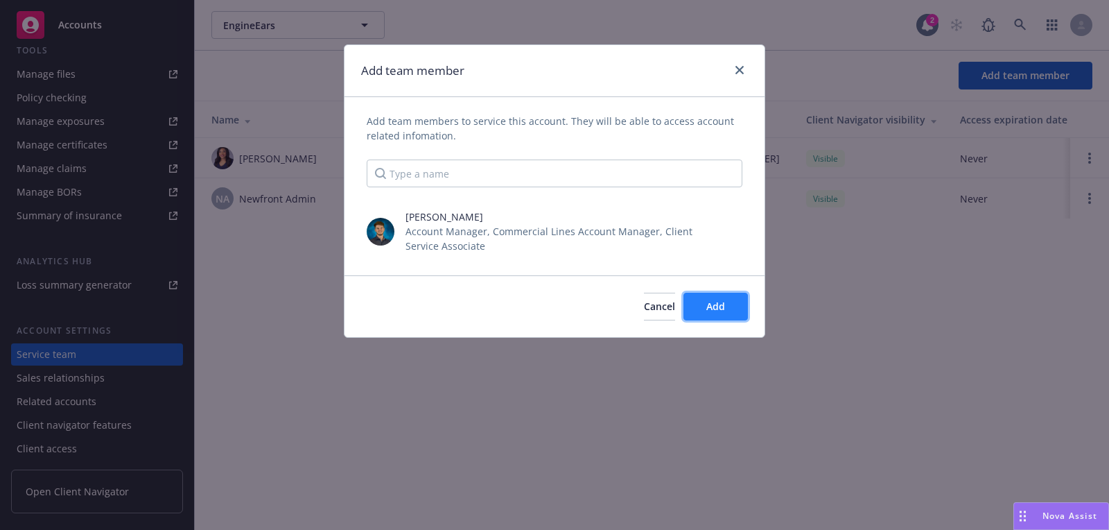
click at [698, 306] on button "Add" at bounding box center [716, 307] width 64 height 28
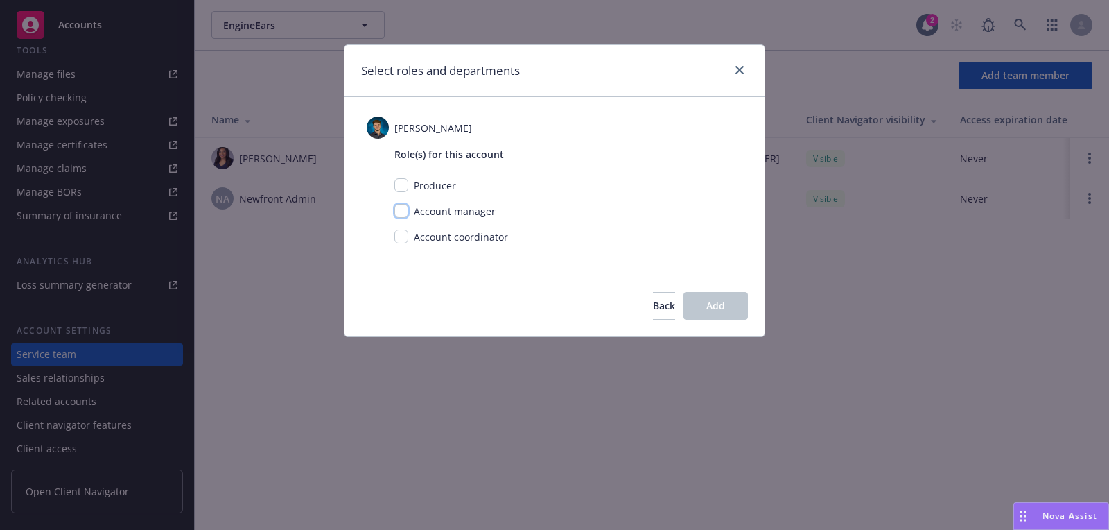
click at [407, 209] on input "checkbox" at bounding box center [402, 211] width 14 height 14
checkbox input "true"
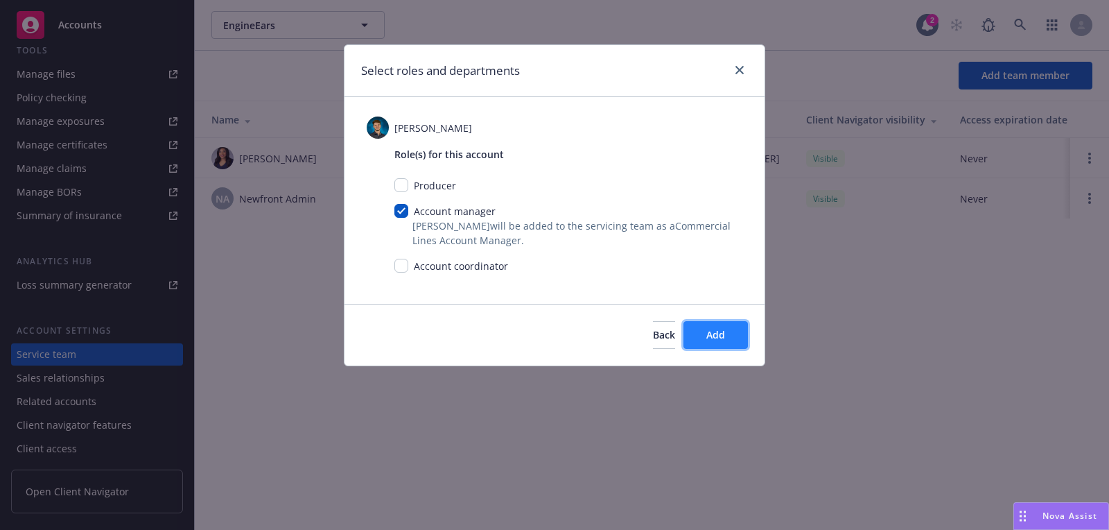
click at [716, 340] on button "Add" at bounding box center [716, 335] width 64 height 28
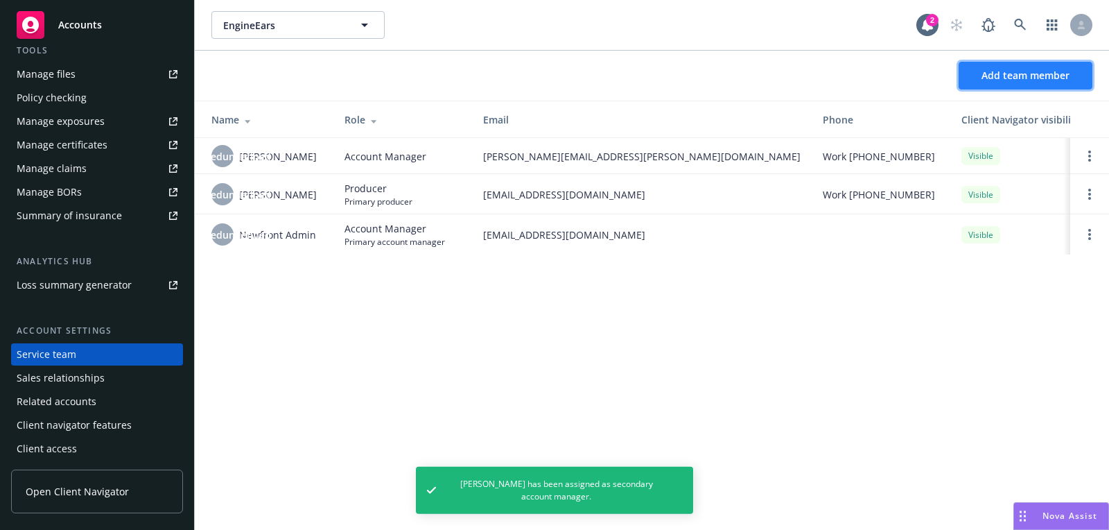
click at [1012, 68] on button "Add team member" at bounding box center [1026, 76] width 134 height 28
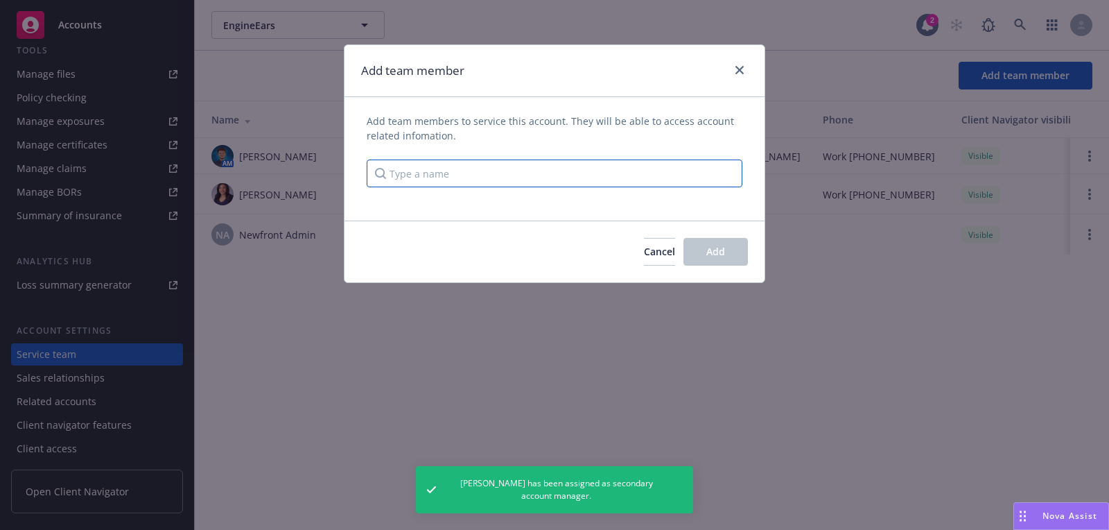
click at [628, 167] on input "Type a name" at bounding box center [555, 173] width 376 height 28
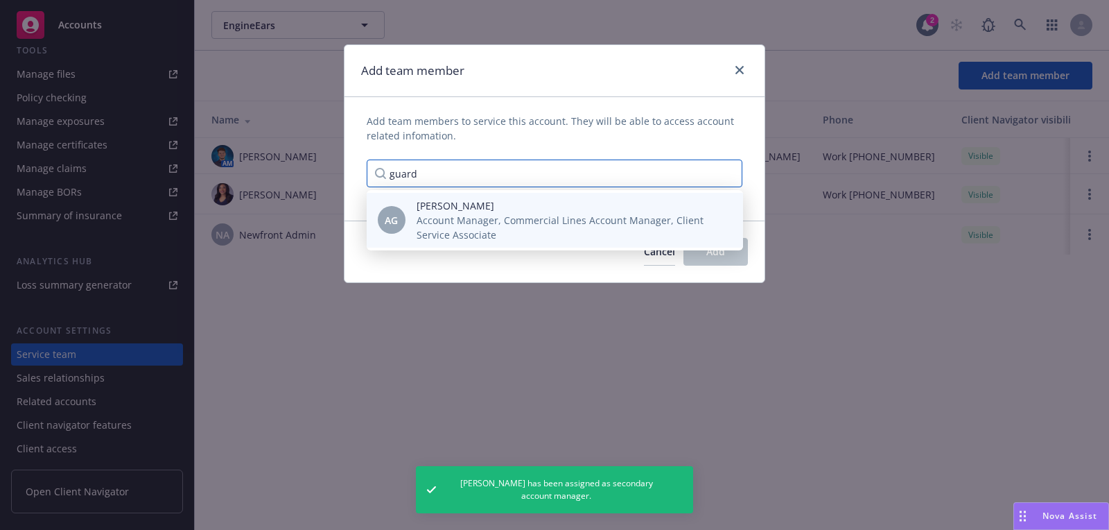
type input "guard"
click at [573, 211] on span "Anna Guard" at bounding box center [569, 205] width 304 height 15
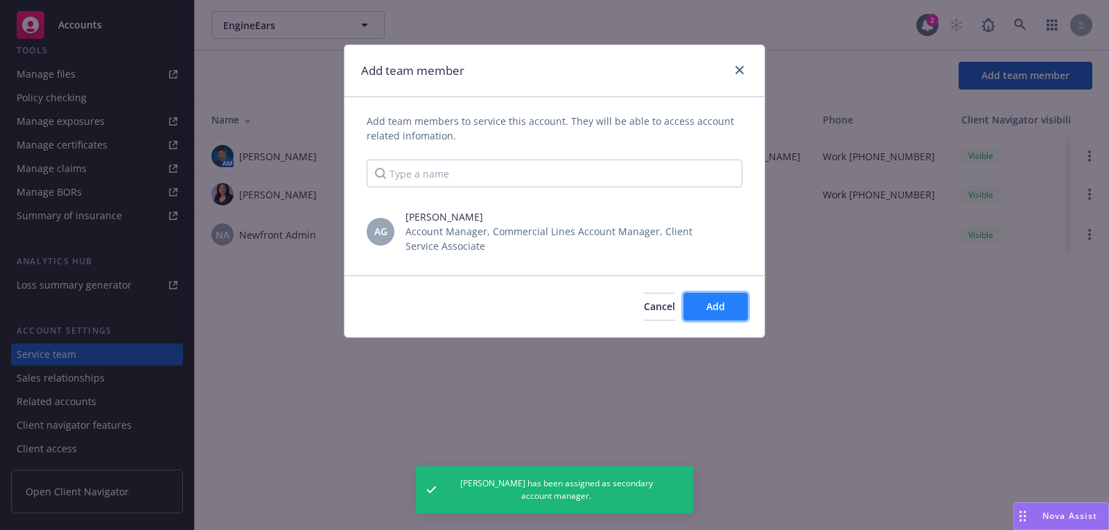
click at [699, 313] on button "Add" at bounding box center [716, 307] width 64 height 28
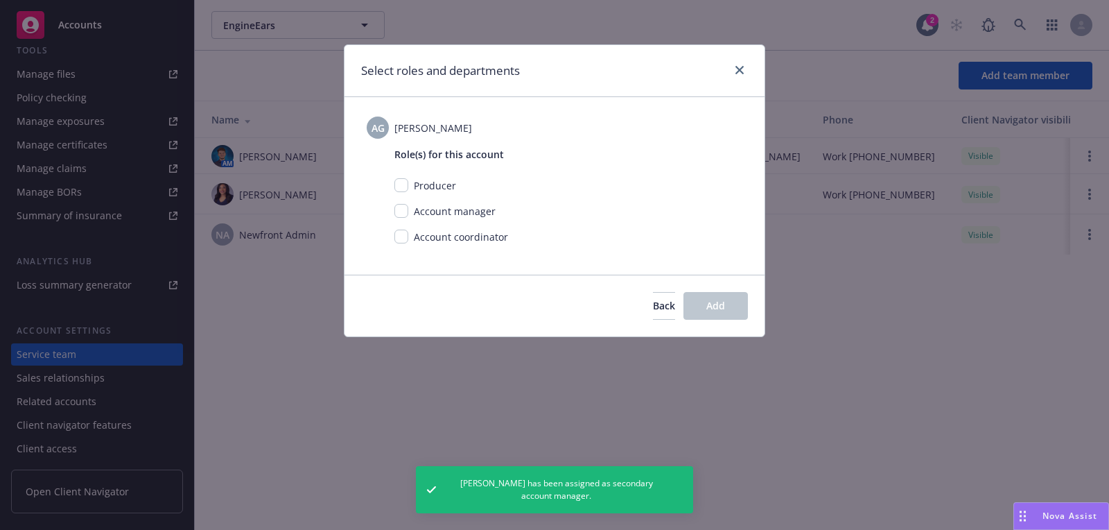
click at [412, 245] on div "Account coordinator" at bounding box center [569, 243] width 348 height 26
click at [411, 241] on div "Account coordinator" at bounding box center [459, 237] width 103 height 15
click at [406, 238] on input "checkbox" at bounding box center [402, 237] width 14 height 14
checkbox input "true"
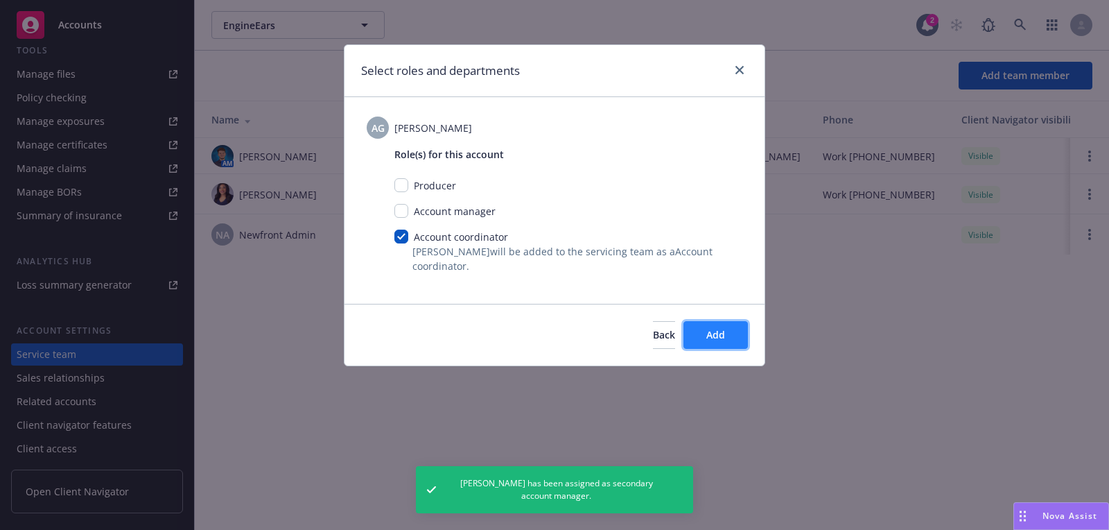
click at [688, 328] on button "Add" at bounding box center [716, 335] width 64 height 28
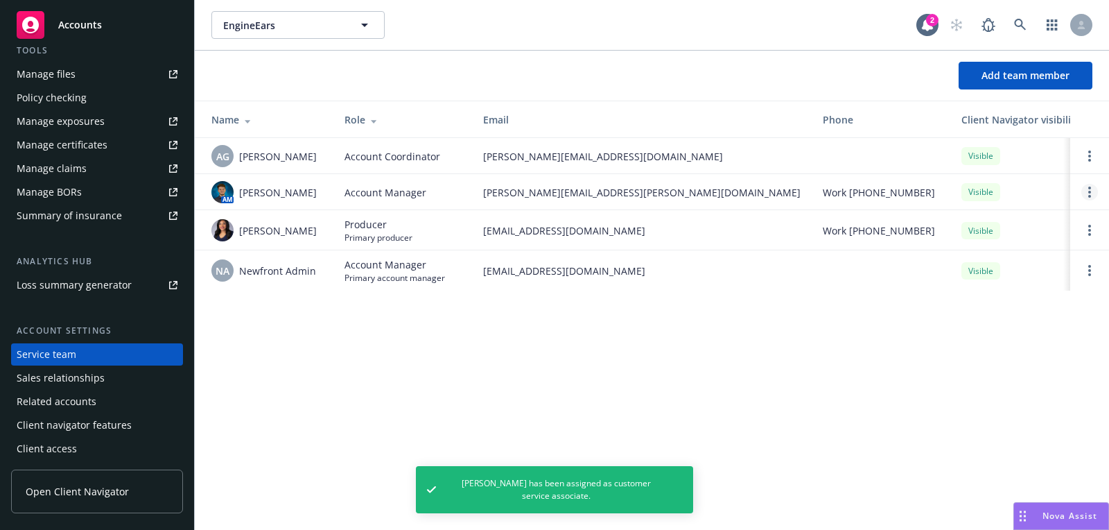
click at [1092, 184] on link "Open options" at bounding box center [1090, 192] width 17 height 17
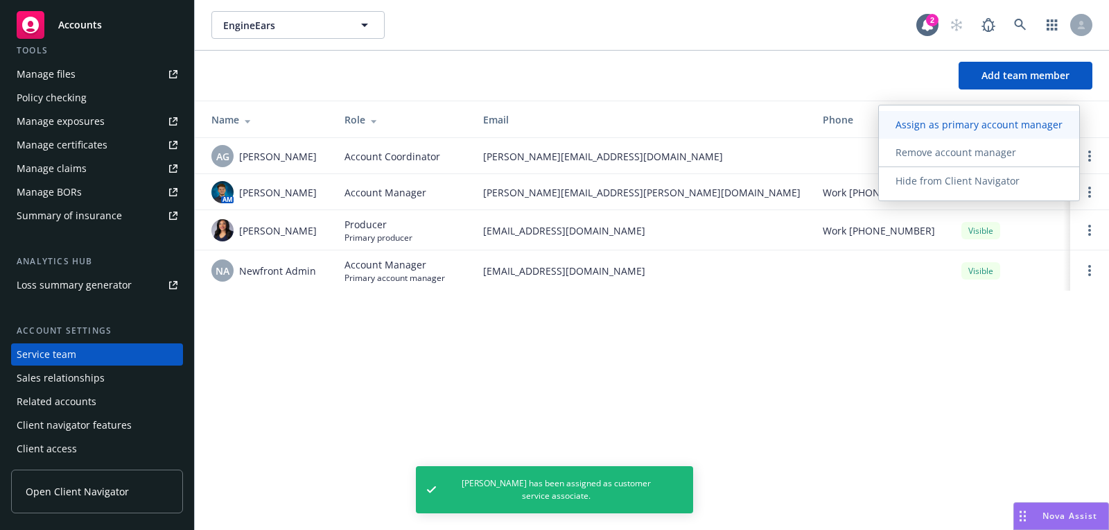
click at [1013, 123] on span "Assign as primary account manager" at bounding box center [979, 124] width 200 height 13
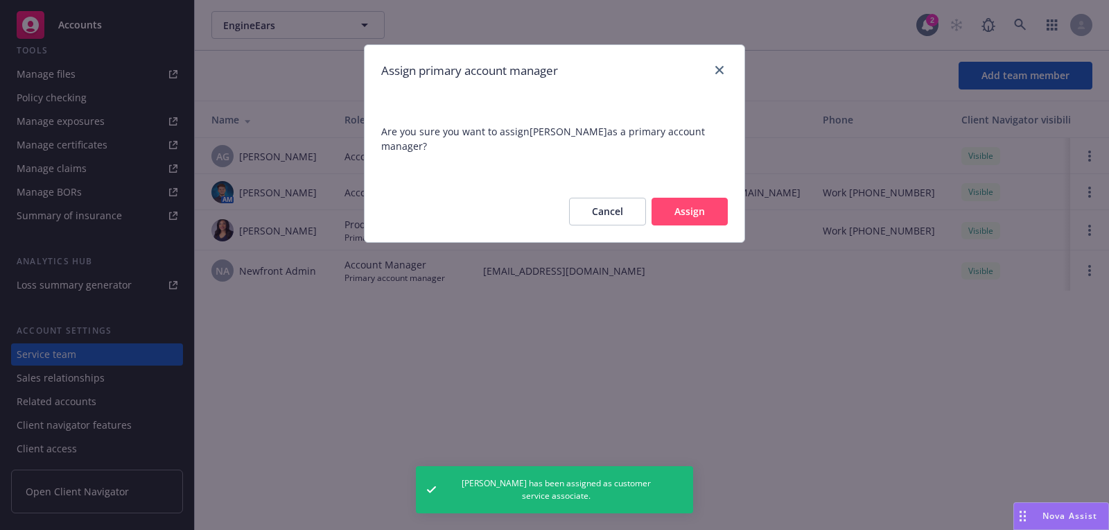
click at [679, 224] on button "Assign" at bounding box center [690, 212] width 76 height 28
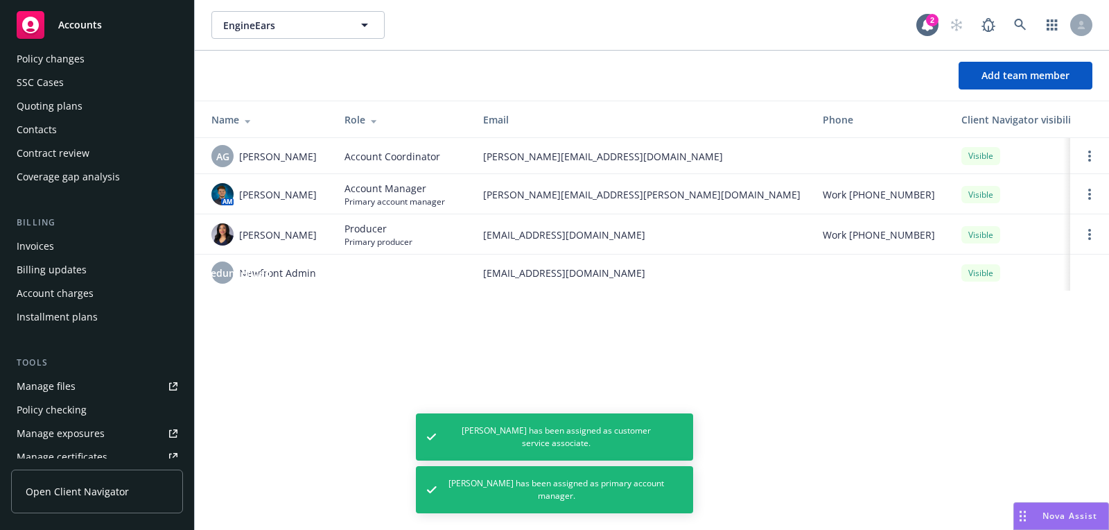
scroll to position [0, 0]
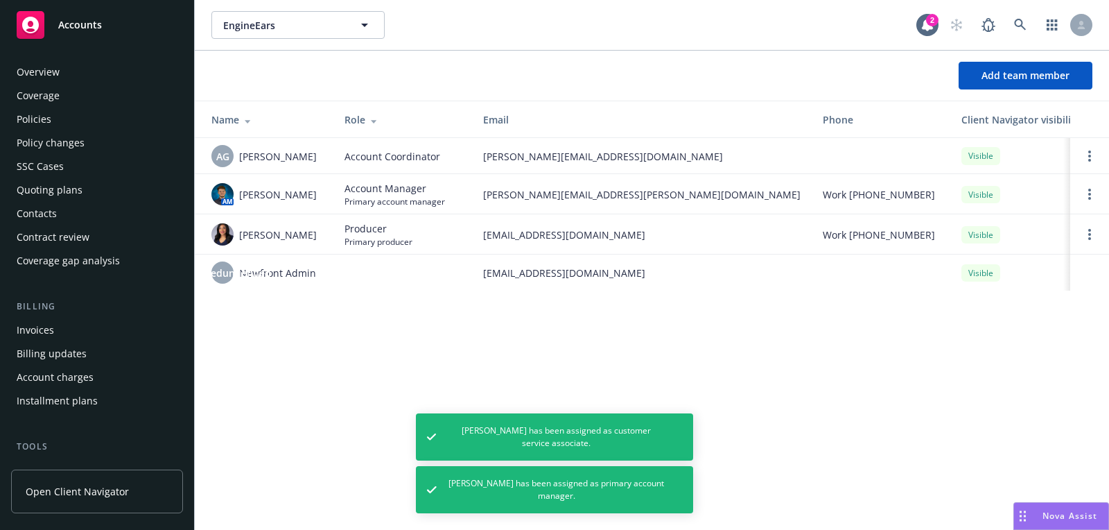
click at [75, 189] on div "Quoting plans" at bounding box center [50, 190] width 66 height 22
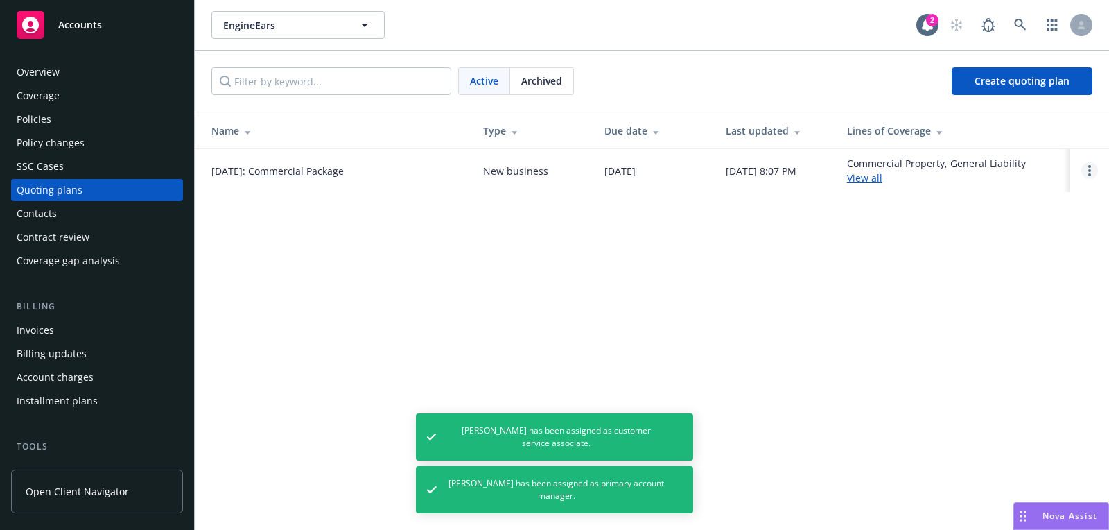
click at [1094, 167] on link "Open options" at bounding box center [1090, 170] width 17 height 17
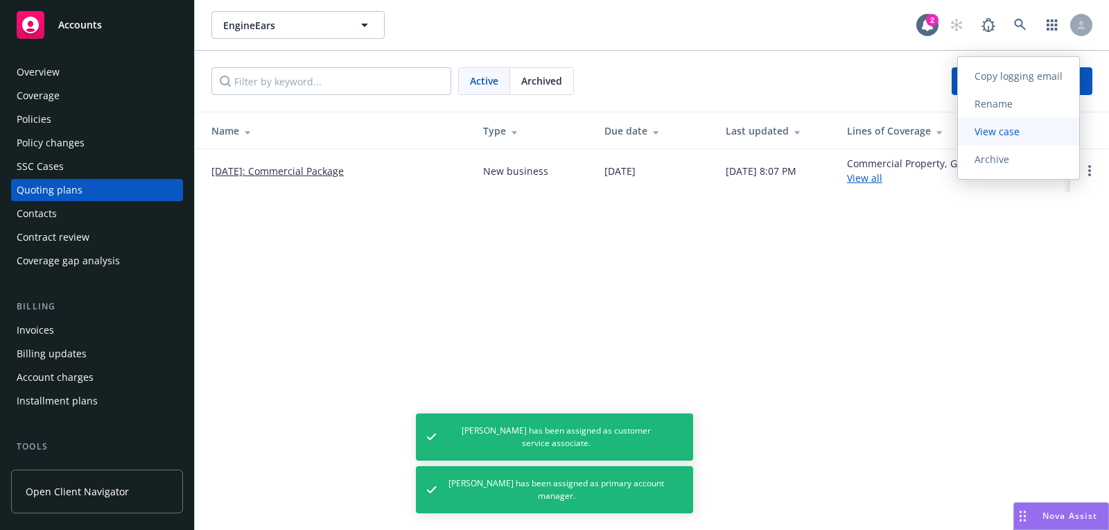
click at [1028, 140] on link "View case" at bounding box center [1018, 132] width 121 height 28
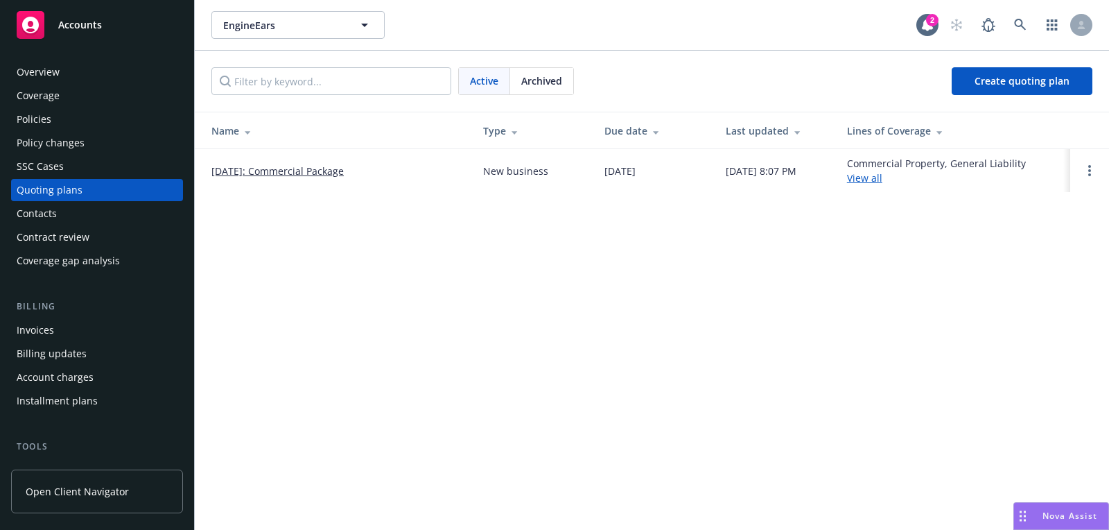
click at [290, 161] on td "08/27/2025: Commercial Package" at bounding box center [333, 170] width 277 height 43
click at [290, 168] on link "08/27/2025: Commercial Package" at bounding box center [277, 171] width 132 height 15
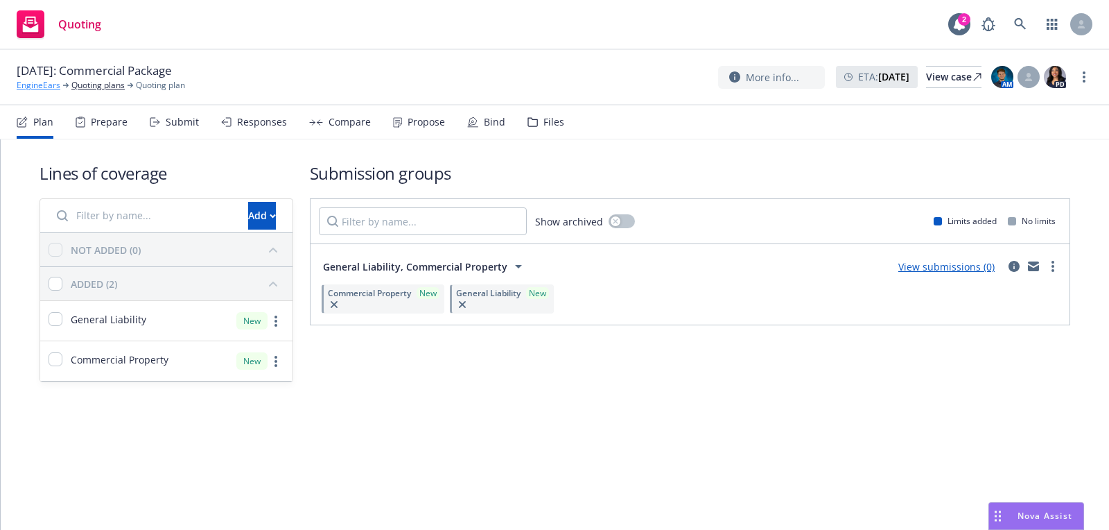
click at [49, 85] on link "EngineEars" at bounding box center [39, 85] width 44 height 12
